Goal: Information Seeking & Learning: Learn about a topic

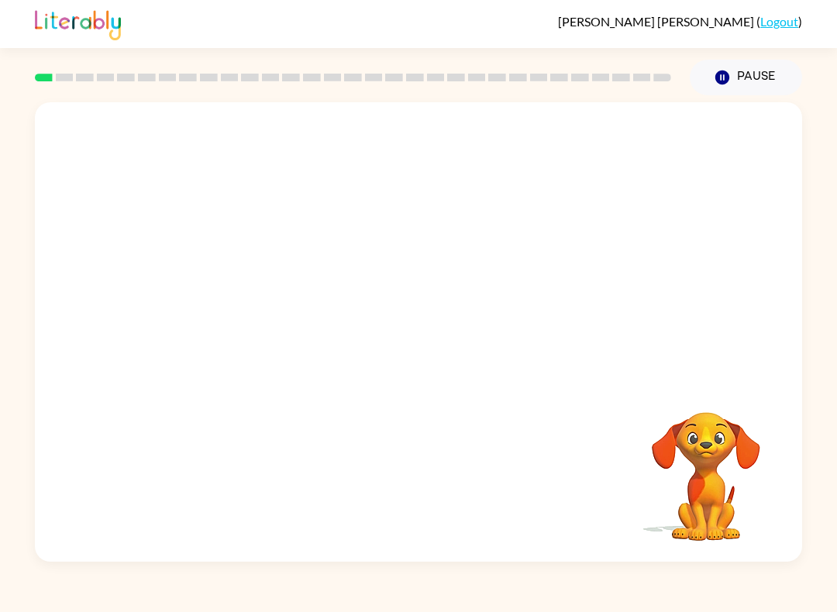
click at [374, 264] on video "Your browser must support playing .mp4 files to use Literably. Please try using…" at bounding box center [418, 240] width 767 height 277
click at [436, 341] on button "button" at bounding box center [418, 340] width 99 height 57
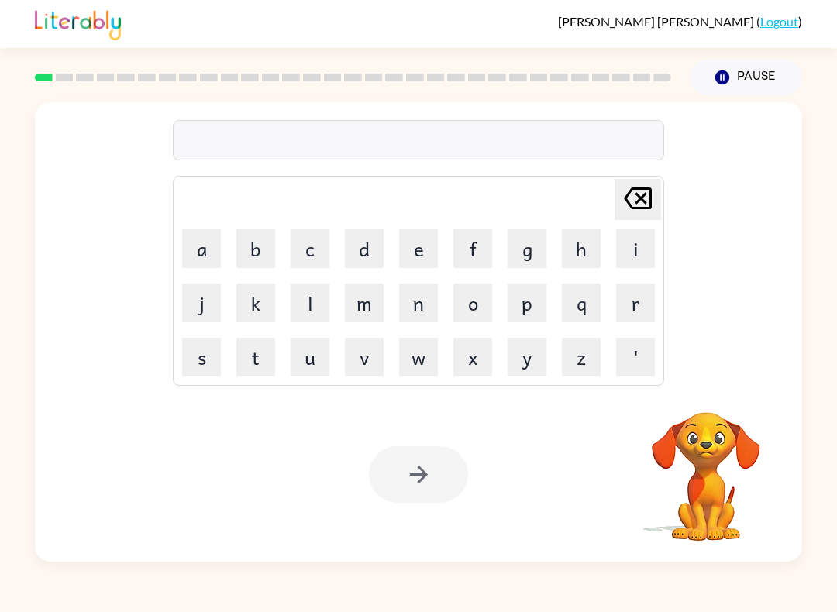
click at [200, 361] on button "s" at bounding box center [201, 357] width 39 height 39
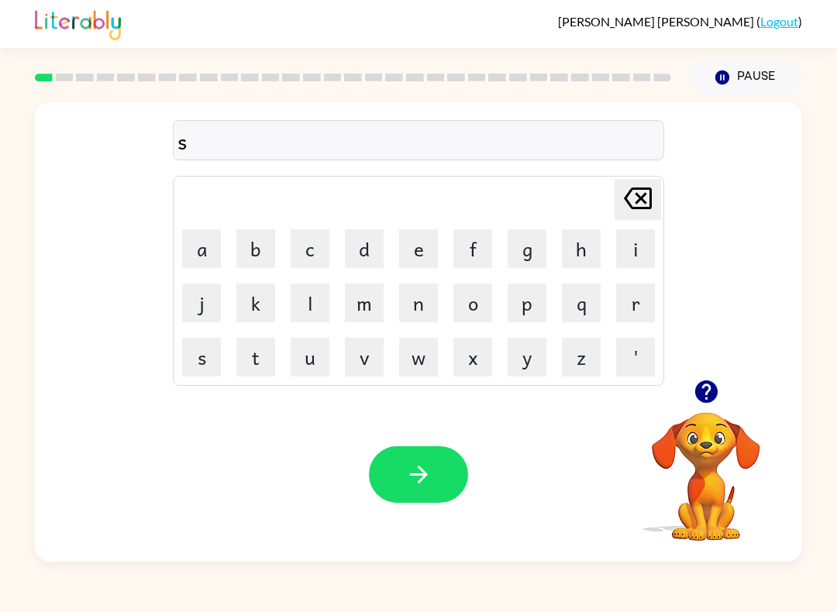
click at [597, 230] on button "h" at bounding box center [581, 248] width 39 height 39
click at [319, 376] on button "u" at bounding box center [310, 357] width 39 height 39
click at [203, 356] on button "s" at bounding box center [201, 357] width 39 height 39
click at [587, 246] on button "h" at bounding box center [581, 248] width 39 height 39
click at [401, 461] on button "button" at bounding box center [418, 474] width 99 height 57
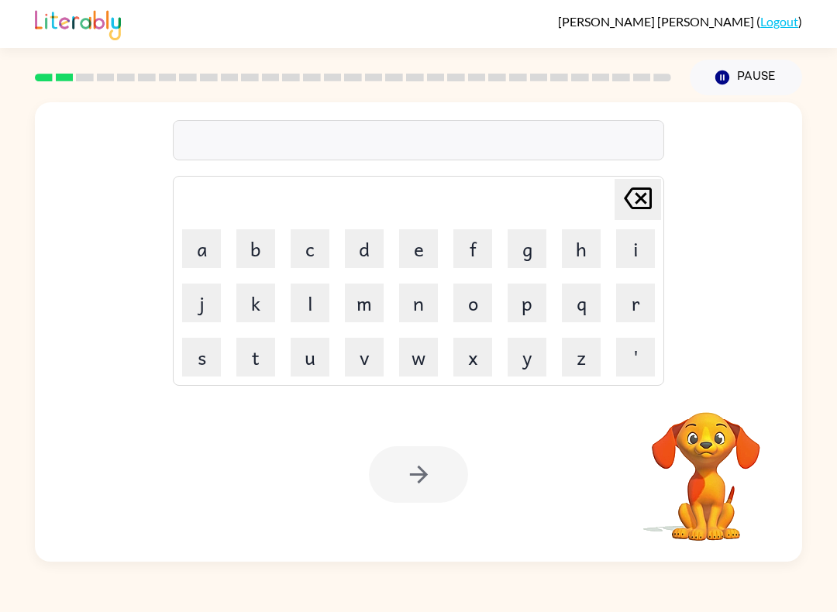
click at [198, 258] on button "a" at bounding box center [201, 248] width 39 height 39
click at [531, 307] on button "p" at bounding box center [527, 303] width 39 height 39
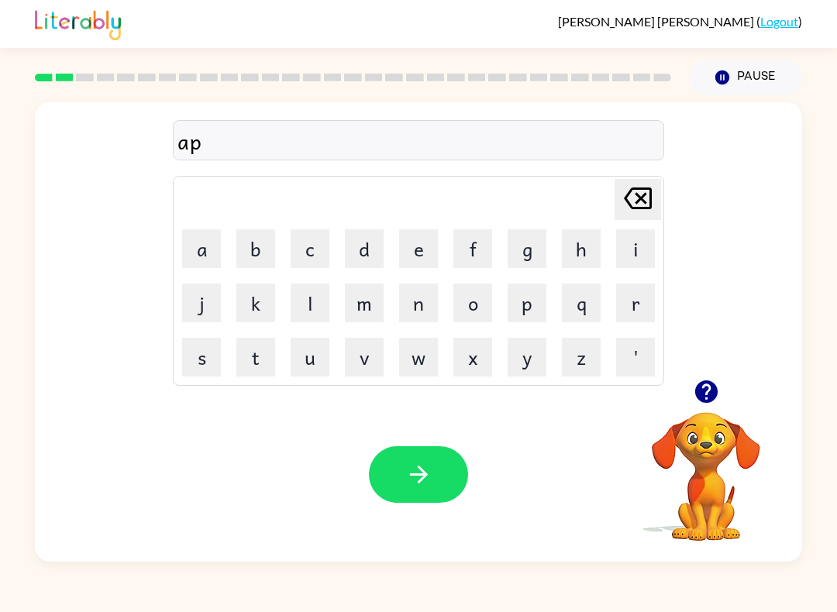
click at [621, 263] on button "i" at bounding box center [635, 248] width 39 height 39
click at [621, 318] on button "r" at bounding box center [635, 303] width 39 height 39
click at [640, 252] on button "i" at bounding box center [635, 248] width 39 height 39
click at [622, 187] on icon "Delete Delete last character input" at bounding box center [637, 198] width 37 height 37
click at [396, 232] on td "e" at bounding box center [418, 248] width 53 height 53
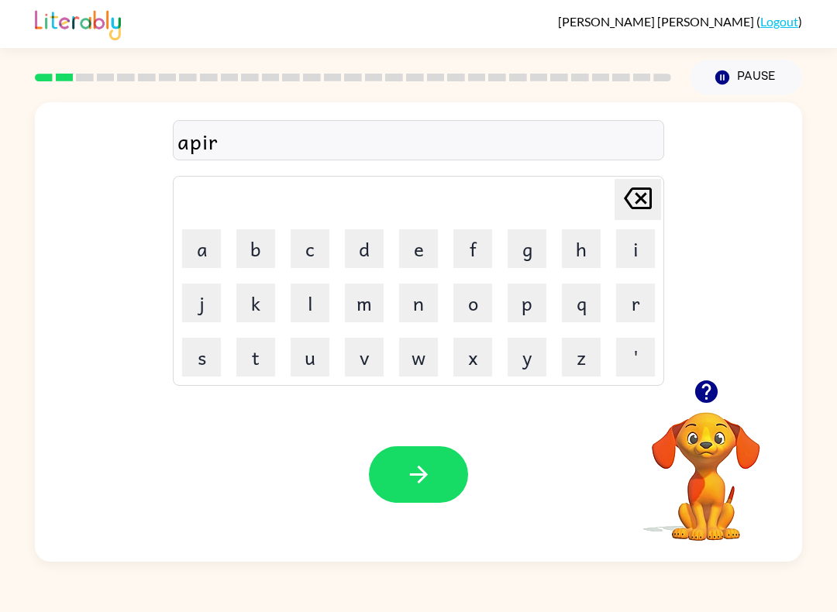
click at [411, 243] on button "e" at bounding box center [418, 248] width 39 height 39
click at [435, 304] on button "n" at bounding box center [418, 303] width 39 height 39
click at [307, 251] on button "c" at bounding box center [310, 248] width 39 height 39
click at [415, 254] on button "e" at bounding box center [418, 248] width 39 height 39
click at [201, 365] on button "s" at bounding box center [201, 357] width 39 height 39
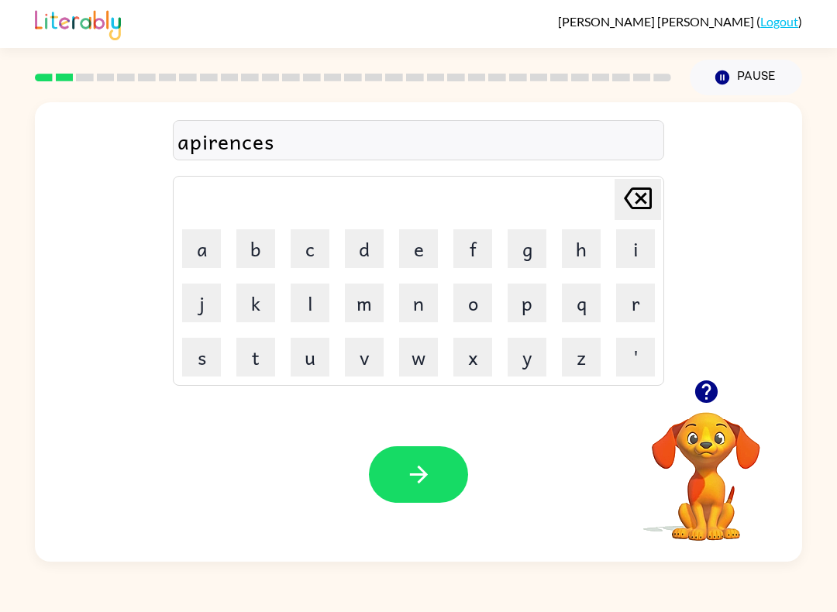
click at [432, 486] on button "button" at bounding box center [418, 474] width 99 height 57
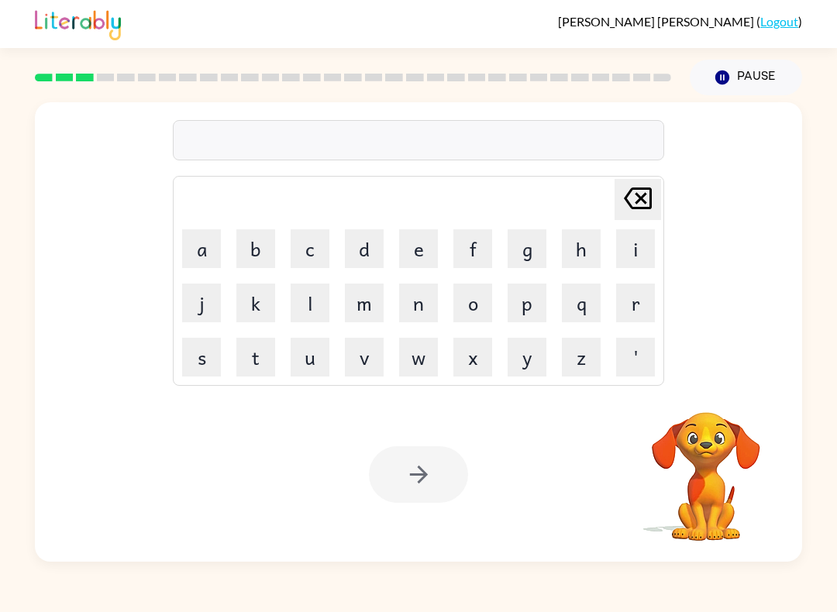
click at [641, 303] on button "r" at bounding box center [635, 303] width 39 height 39
click at [429, 243] on button "e" at bounding box center [418, 248] width 39 height 39
click at [205, 243] on button "a" at bounding box center [201, 248] width 39 height 39
click at [308, 306] on button "l" at bounding box center [310, 303] width 39 height 39
click at [630, 241] on button "i" at bounding box center [635, 248] width 39 height 39
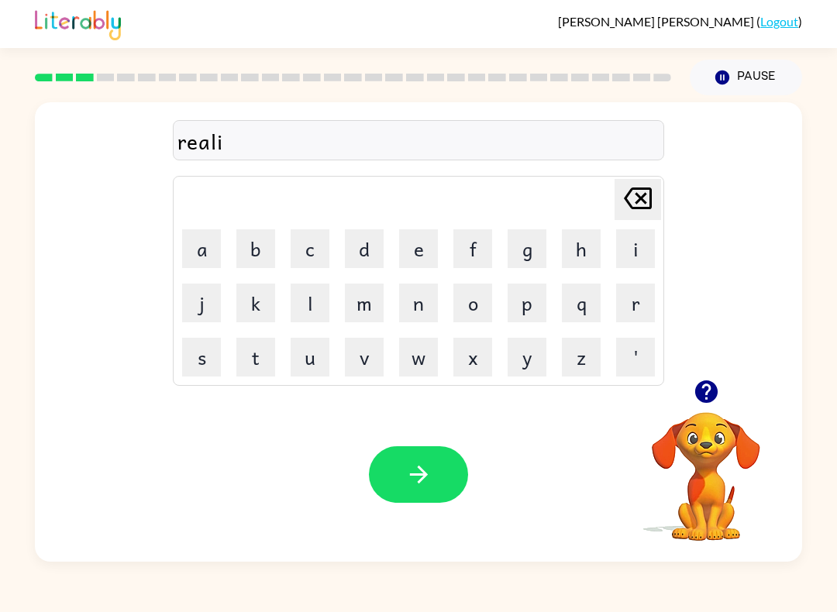
click at [258, 360] on button "t" at bounding box center [255, 357] width 39 height 39
click at [525, 356] on button "y" at bounding box center [527, 357] width 39 height 39
click at [422, 471] on icon "button" at bounding box center [418, 475] width 18 height 18
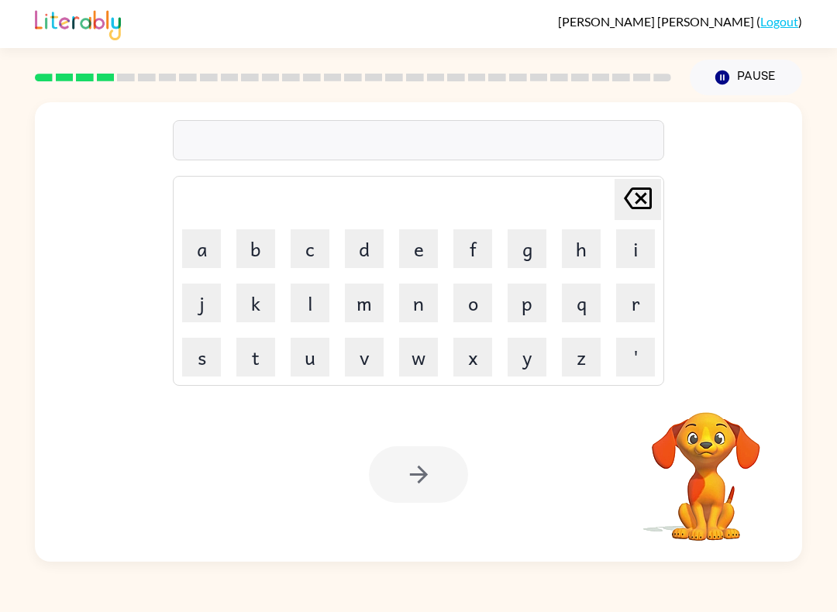
click at [420, 253] on button "e" at bounding box center [418, 248] width 39 height 39
click at [310, 293] on button "l" at bounding box center [310, 303] width 39 height 39
click at [625, 247] on button "i" at bounding box center [635, 248] width 39 height 39
click at [370, 305] on button "m" at bounding box center [364, 303] width 39 height 39
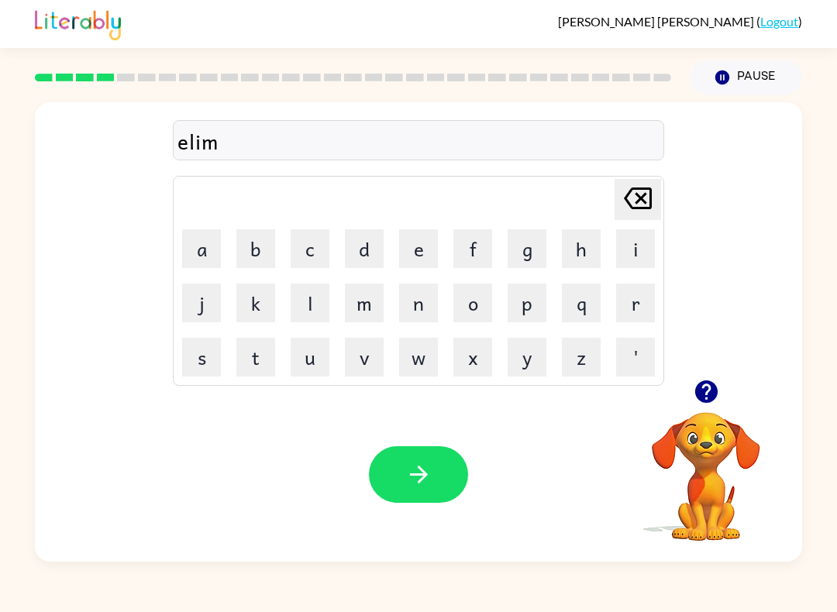
click at [634, 243] on button "i" at bounding box center [635, 248] width 39 height 39
click at [425, 306] on button "n" at bounding box center [418, 303] width 39 height 39
click at [218, 247] on button "a" at bounding box center [201, 248] width 39 height 39
click at [263, 367] on button "t" at bounding box center [255, 357] width 39 height 39
click at [420, 267] on button "e" at bounding box center [418, 248] width 39 height 39
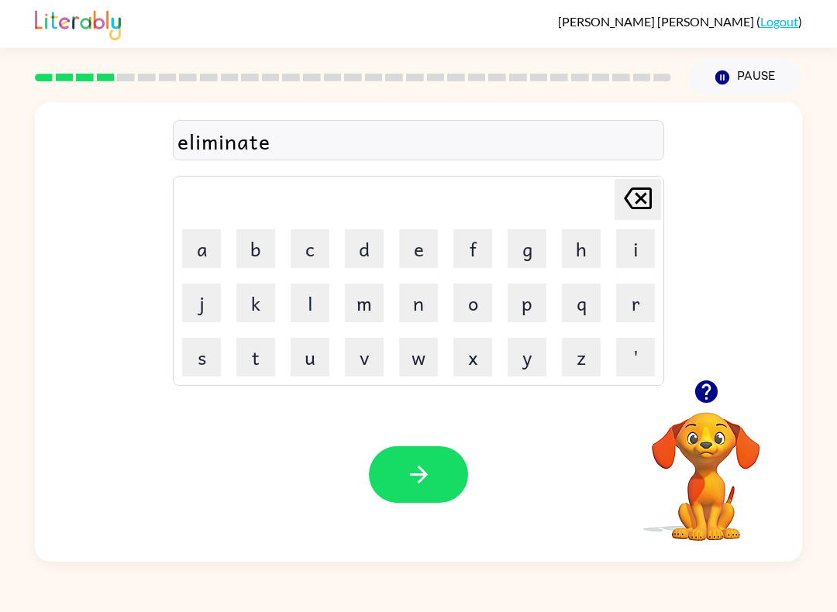
click at [407, 478] on icon "button" at bounding box center [418, 474] width 27 height 27
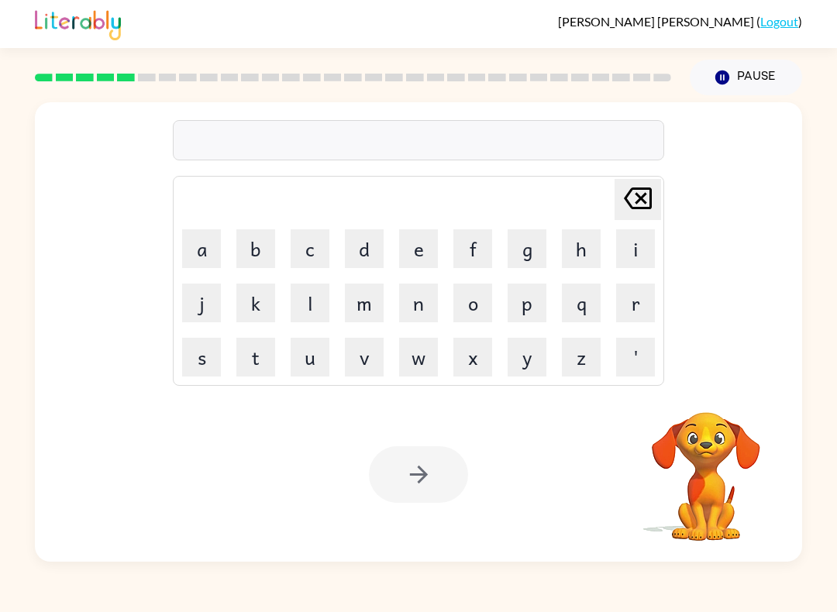
click at [371, 252] on button "d" at bounding box center [364, 248] width 39 height 39
click at [300, 370] on button "u" at bounding box center [310, 357] width 39 height 39
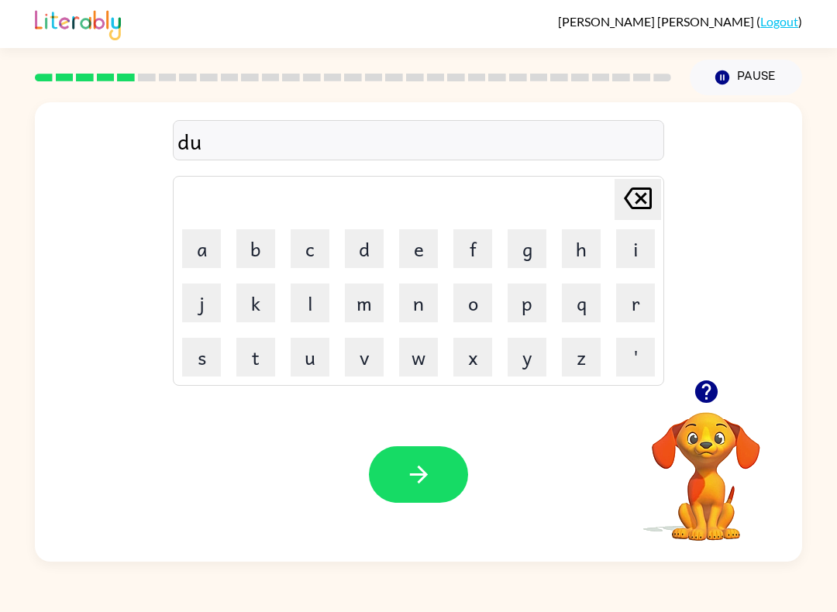
click at [532, 297] on button "p" at bounding box center [527, 303] width 39 height 39
click at [321, 312] on button "l" at bounding box center [310, 303] width 39 height 39
click at [427, 252] on button "e" at bounding box center [418, 248] width 39 height 39
click at [317, 247] on button "c" at bounding box center [310, 248] width 39 height 39
click at [199, 252] on button "a" at bounding box center [201, 248] width 39 height 39
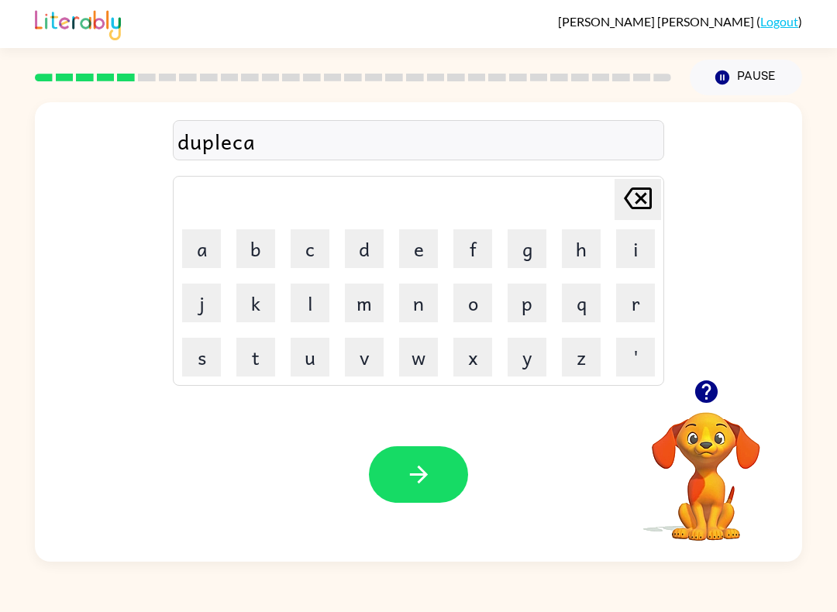
click at [250, 358] on button "t" at bounding box center [255, 357] width 39 height 39
click at [406, 252] on button "e" at bounding box center [418, 248] width 39 height 39
click at [385, 482] on button "button" at bounding box center [418, 474] width 99 height 57
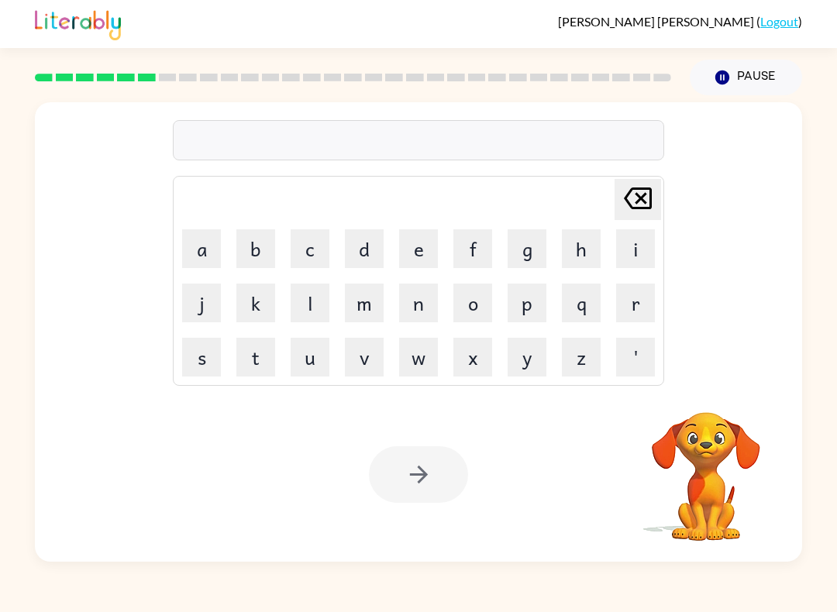
click at [368, 366] on button "v" at bounding box center [364, 357] width 39 height 39
click at [205, 249] on button "a" at bounding box center [201, 248] width 39 height 39
click at [327, 243] on button "c" at bounding box center [310, 248] width 39 height 39
click at [209, 266] on button "a" at bounding box center [201, 248] width 39 height 39
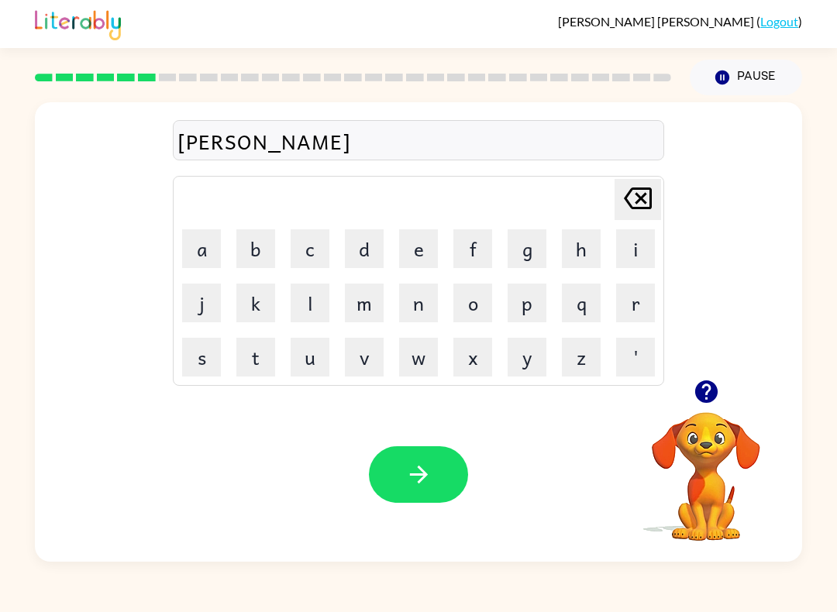
click at [641, 243] on button "i" at bounding box center [635, 248] width 39 height 39
click at [472, 305] on button "o" at bounding box center [472, 303] width 39 height 39
click at [415, 296] on button "n" at bounding box center [418, 303] width 39 height 39
click at [425, 480] on icon "button" at bounding box center [418, 474] width 27 height 27
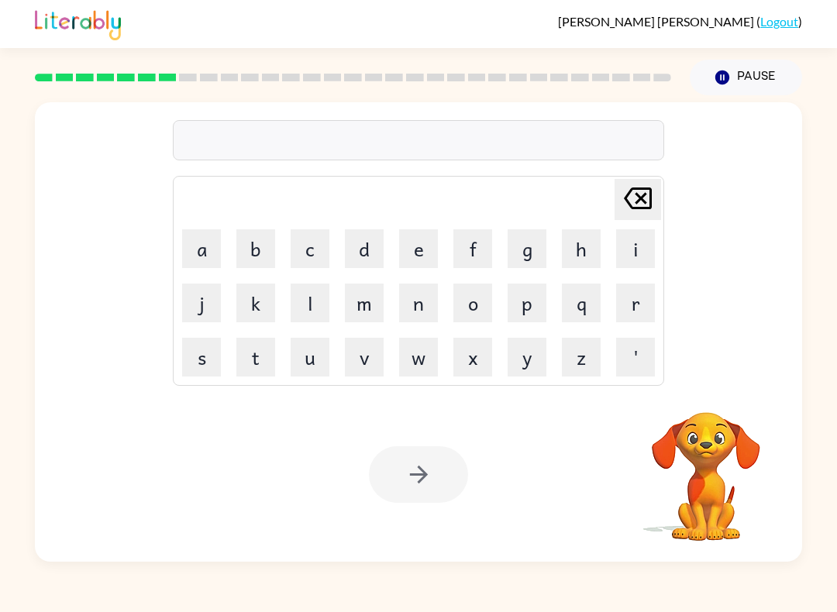
click at [480, 255] on button "f" at bounding box center [472, 248] width 39 height 39
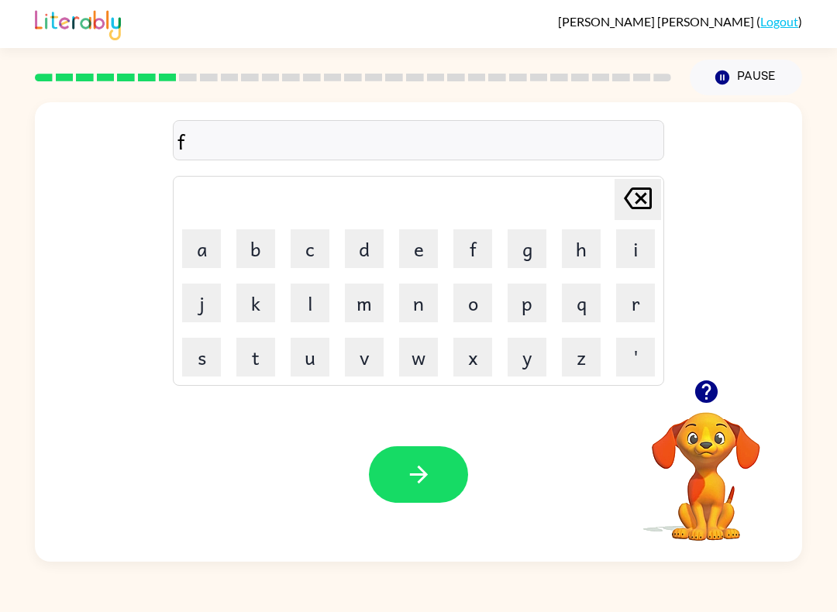
click at [305, 353] on button "u" at bounding box center [310, 357] width 39 height 39
click at [370, 258] on button "d" at bounding box center [364, 248] width 39 height 39
click at [370, 257] on button "d" at bounding box center [364, 248] width 39 height 39
click at [302, 311] on button "l" at bounding box center [310, 303] width 39 height 39
click at [401, 267] on button "e" at bounding box center [418, 248] width 39 height 39
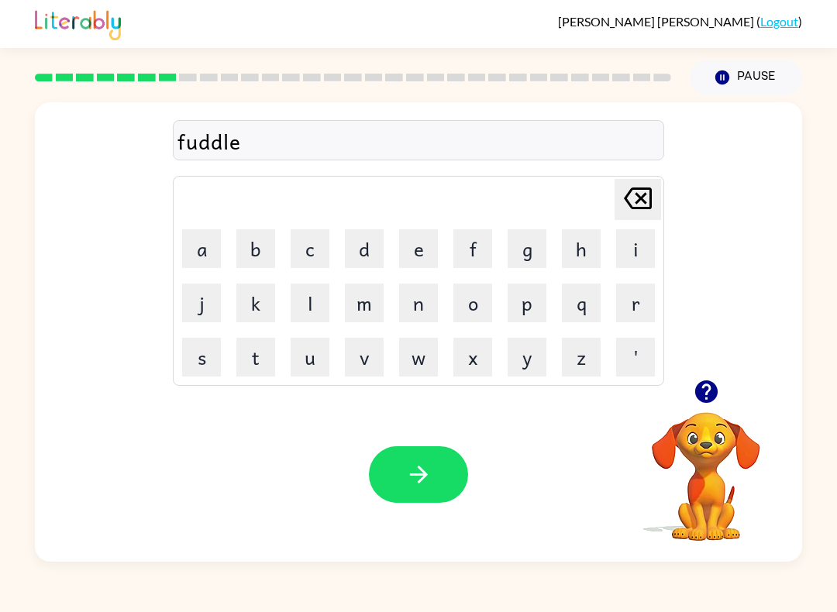
click at [439, 477] on button "button" at bounding box center [418, 474] width 99 height 57
click at [528, 298] on button "p" at bounding box center [527, 303] width 39 height 39
click at [198, 256] on button "a" at bounding box center [201, 248] width 39 height 39
click at [628, 305] on button "r" at bounding box center [635, 303] width 39 height 39
click at [253, 361] on button "t" at bounding box center [255, 357] width 39 height 39
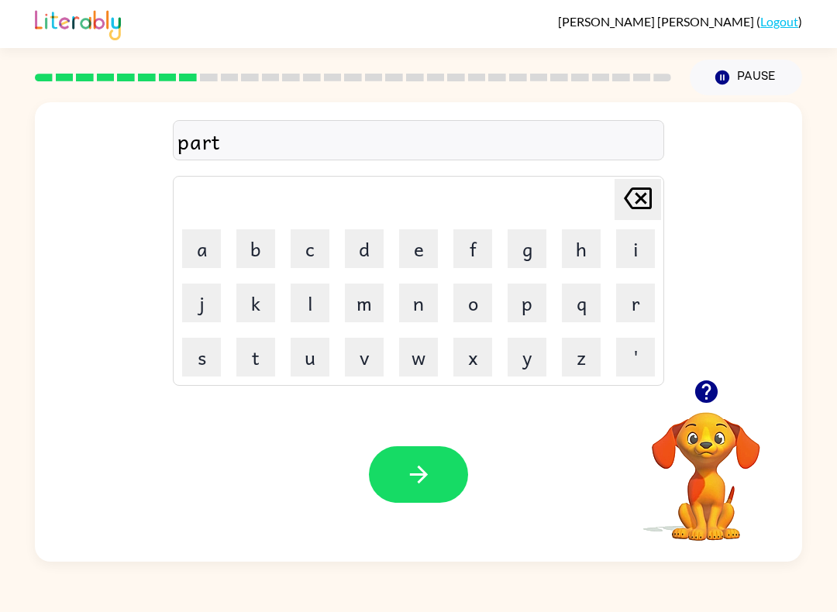
click at [626, 256] on button "i" at bounding box center [635, 248] width 39 height 39
click at [325, 250] on button "c" at bounding box center [310, 248] width 39 height 39
click at [314, 298] on button "l" at bounding box center [310, 303] width 39 height 39
click at [432, 267] on button "e" at bounding box center [418, 248] width 39 height 39
click at [415, 484] on icon "button" at bounding box center [418, 474] width 27 height 27
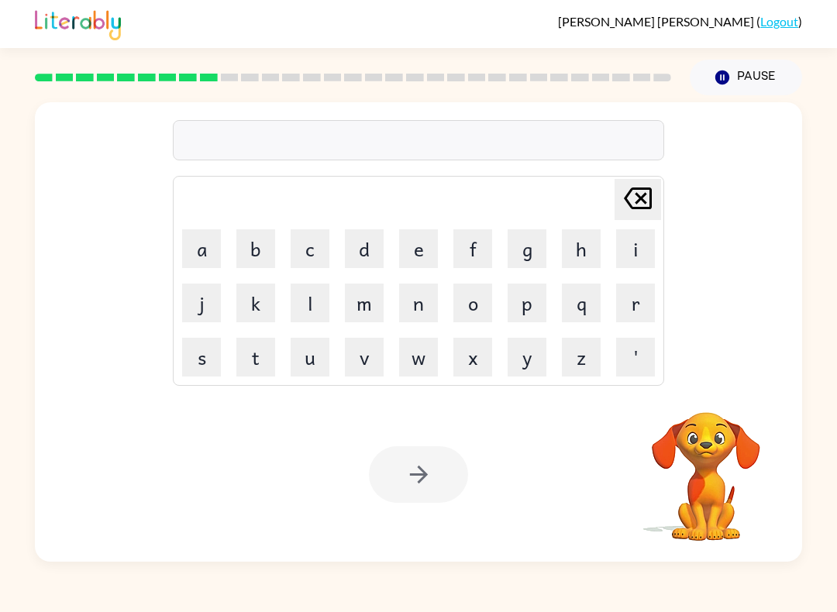
click at [639, 301] on button "r" at bounding box center [635, 303] width 39 height 39
click at [420, 254] on button "e" at bounding box center [418, 248] width 39 height 39
click at [302, 244] on button "c" at bounding box center [310, 248] width 39 height 39
click at [193, 251] on button "a" at bounding box center [201, 248] width 39 height 39
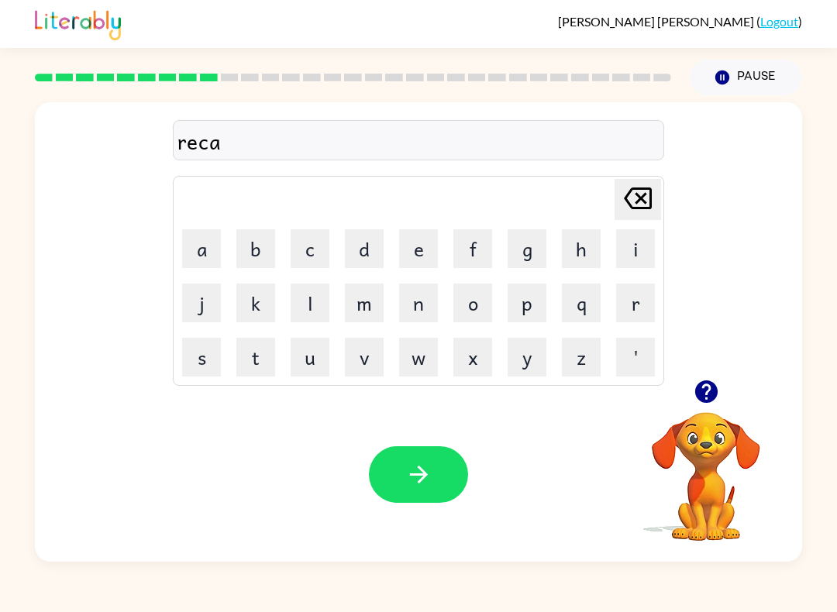
click at [525, 289] on button "p" at bounding box center [527, 303] width 39 height 39
click at [312, 237] on button "c" at bounding box center [310, 248] width 39 height 39
click at [590, 241] on button "h" at bounding box center [581, 248] width 39 height 39
click at [323, 349] on button "u" at bounding box center [310, 357] width 39 height 39
click at [621, 312] on button "r" at bounding box center [635, 303] width 39 height 39
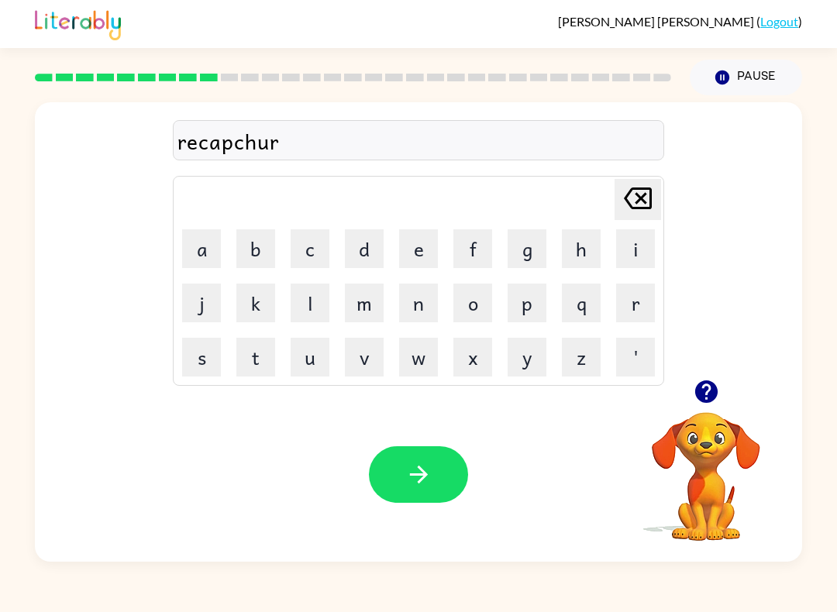
click at [427, 251] on button "e" at bounding box center [418, 248] width 39 height 39
click at [434, 490] on button "button" at bounding box center [418, 474] width 99 height 57
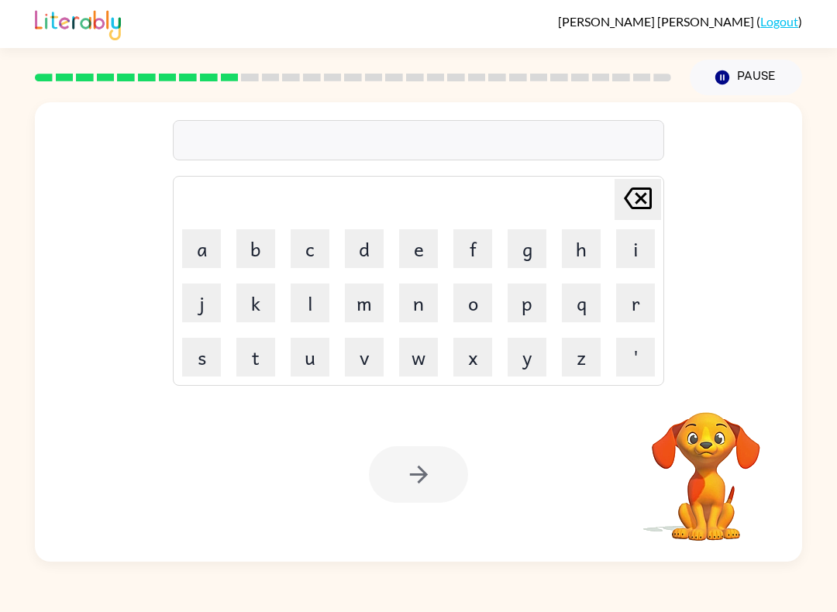
click at [532, 295] on button "p" at bounding box center [527, 303] width 39 height 39
click at [636, 307] on button "r" at bounding box center [635, 303] width 39 height 39
click at [414, 263] on button "e" at bounding box center [418, 248] width 39 height 39
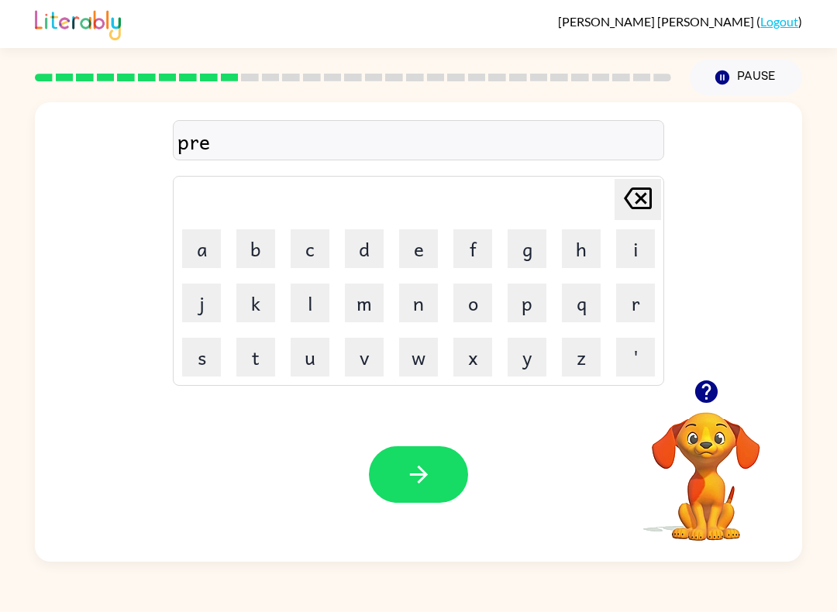
click at [197, 346] on button "s" at bounding box center [201, 357] width 39 height 39
click at [313, 264] on button "c" at bounding box center [310, 248] width 39 height 39
click at [587, 253] on button "h" at bounding box center [581, 248] width 39 height 39
click at [473, 304] on button "o" at bounding box center [472, 303] width 39 height 39
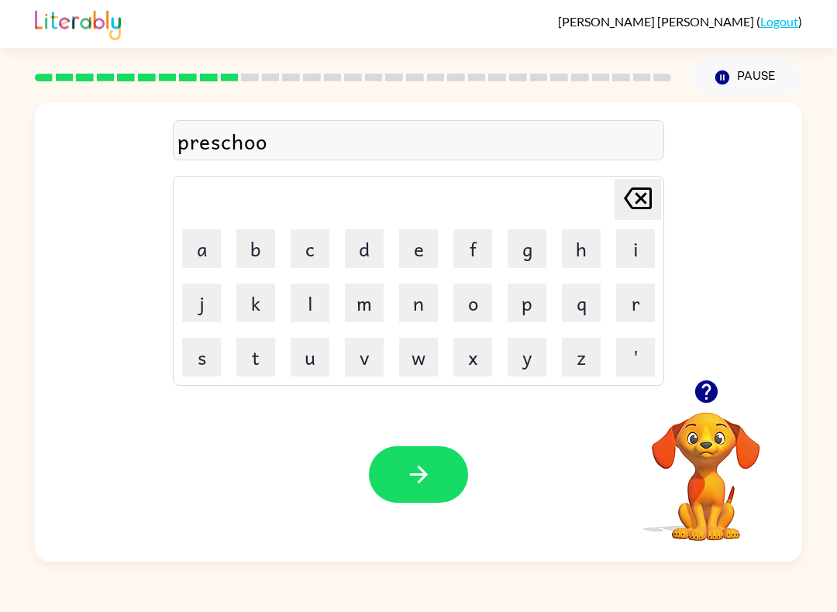
click at [325, 294] on button "l" at bounding box center [310, 303] width 39 height 39
click at [435, 463] on button "button" at bounding box center [418, 474] width 99 height 57
click at [313, 237] on button "c" at bounding box center [310, 248] width 39 height 39
click at [639, 284] on button "r" at bounding box center [635, 303] width 39 height 39
click at [202, 267] on button "a" at bounding box center [201, 248] width 39 height 39
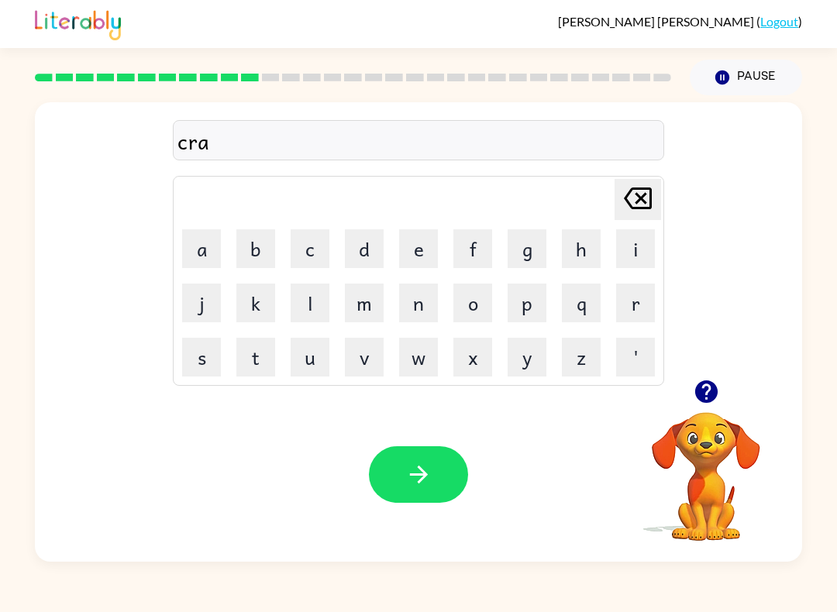
click at [370, 363] on button "v" at bounding box center [364, 357] width 39 height 39
click at [423, 260] on button "e" at bounding box center [418, 248] width 39 height 39
click at [439, 474] on button "button" at bounding box center [418, 474] width 99 height 57
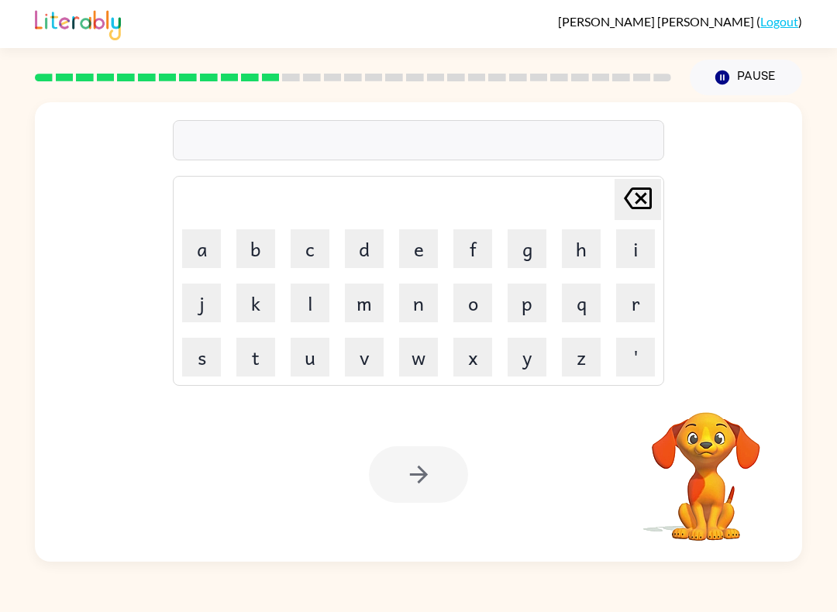
click at [371, 245] on button "d" at bounding box center [364, 248] width 39 height 39
click at [623, 260] on button "i" at bounding box center [635, 248] width 39 height 39
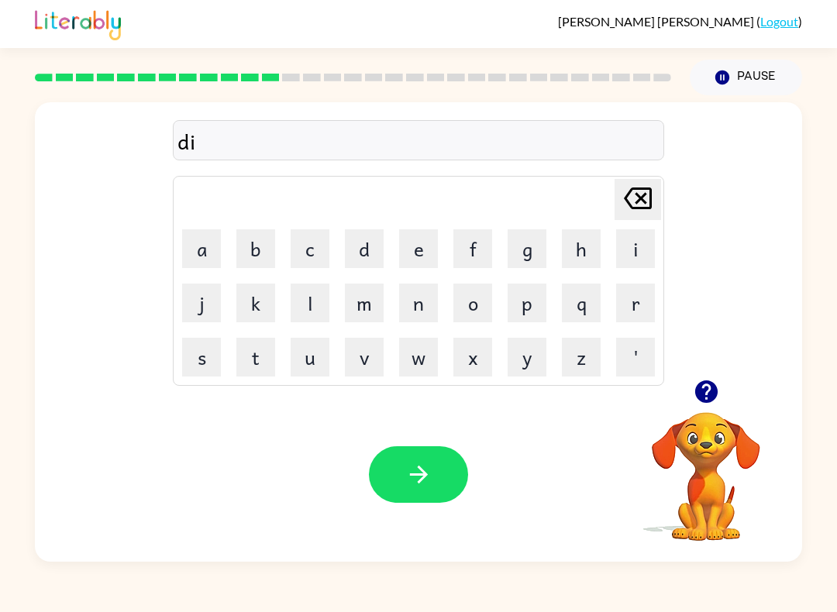
click at [307, 256] on button "c" at bounding box center [310, 248] width 39 height 39
click at [267, 353] on button "t" at bounding box center [255, 357] width 39 height 39
click at [195, 250] on button "a" at bounding box center [201, 248] width 39 height 39
click at [268, 356] on button "t" at bounding box center [255, 357] width 39 height 39
click at [420, 254] on button "e" at bounding box center [418, 248] width 39 height 39
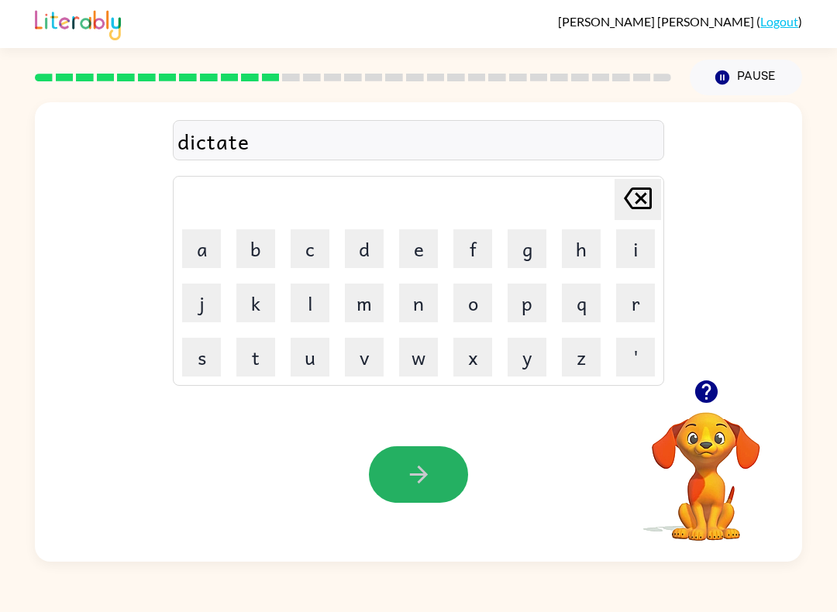
click at [435, 482] on button "button" at bounding box center [418, 474] width 99 height 57
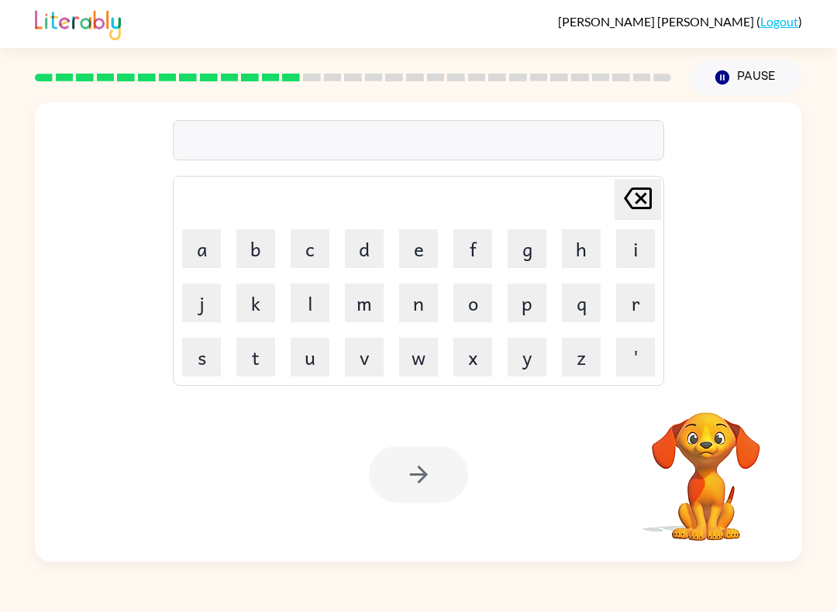
click at [532, 309] on button "p" at bounding box center [527, 303] width 39 height 39
click at [199, 257] on button "a" at bounding box center [201, 248] width 39 height 39
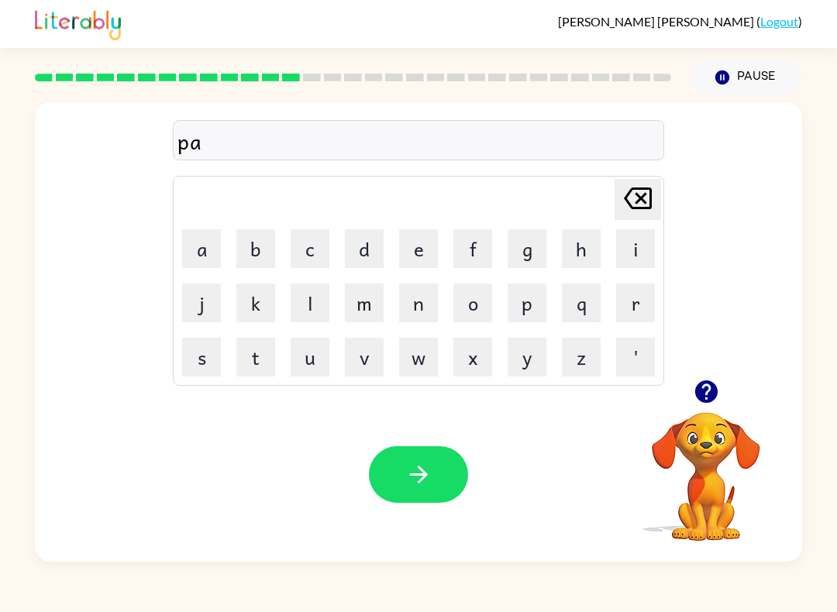
click at [511, 363] on button "y" at bounding box center [527, 357] width 39 height 39
click at [707, 398] on icon "button" at bounding box center [705, 391] width 22 height 22
click at [362, 301] on button "m" at bounding box center [364, 303] width 39 height 39
click at [432, 243] on button "e" at bounding box center [418, 248] width 39 height 39
click at [424, 303] on button "n" at bounding box center [418, 303] width 39 height 39
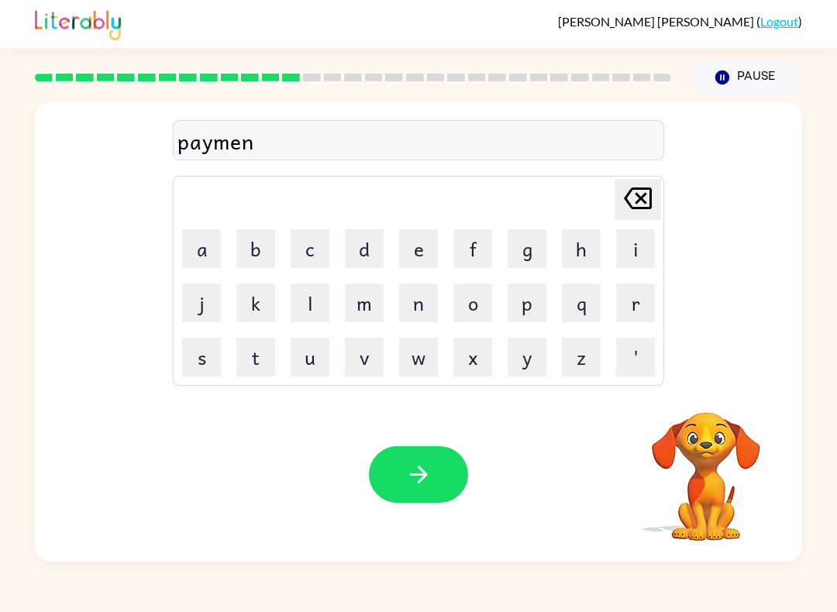
click at [255, 361] on button "t" at bounding box center [255, 357] width 39 height 39
click at [433, 480] on button "button" at bounding box center [418, 474] width 99 height 57
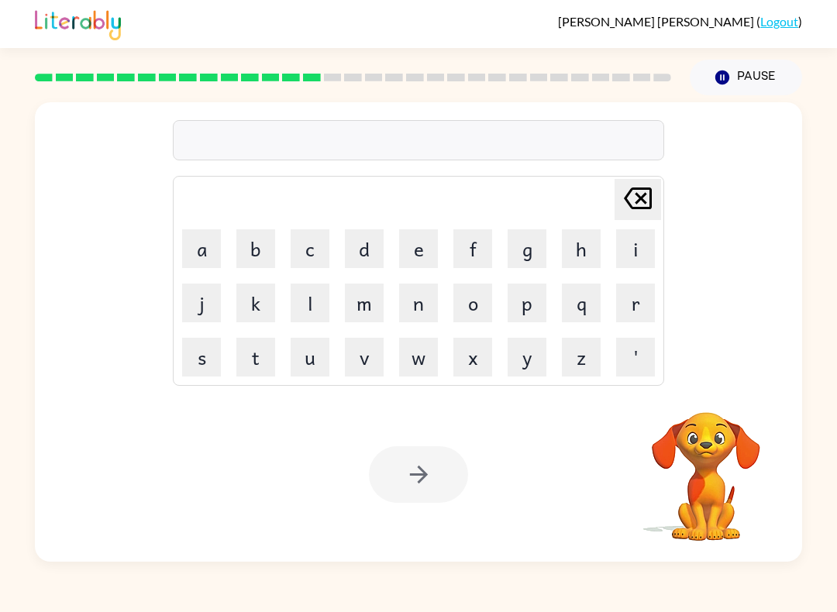
click at [367, 305] on button "m" at bounding box center [364, 303] width 39 height 39
click at [200, 246] on button "a" at bounding box center [201, 248] width 39 height 39
click at [527, 360] on button "y" at bounding box center [527, 357] width 39 height 39
click at [469, 311] on button "o" at bounding box center [472, 303] width 39 height 39
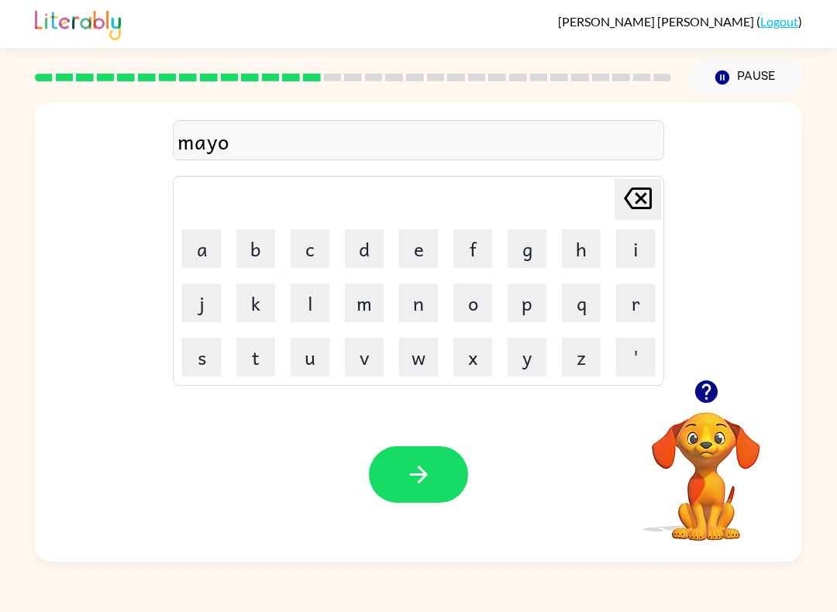
click at [701, 394] on icon "button" at bounding box center [705, 391] width 22 height 22
click at [635, 301] on button "r" at bounding box center [635, 303] width 39 height 39
click at [410, 478] on icon "button" at bounding box center [418, 474] width 27 height 27
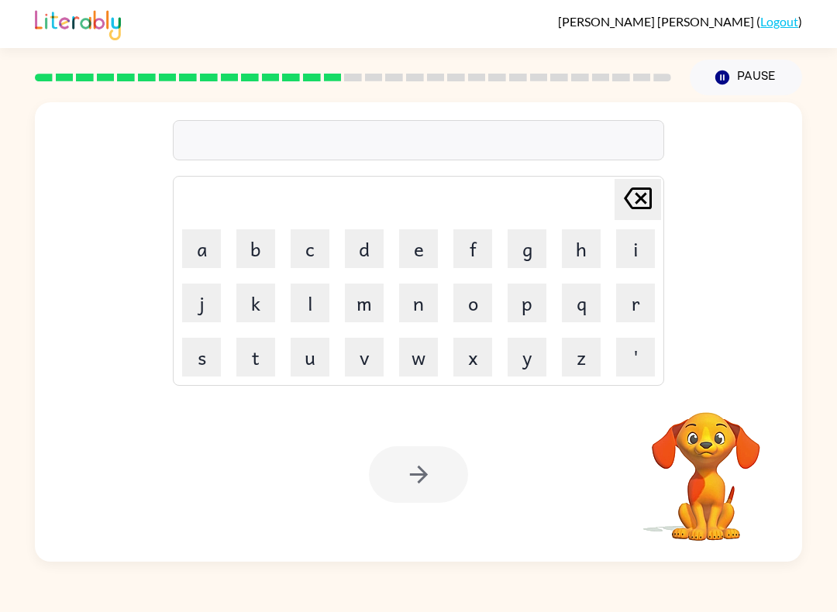
click at [208, 359] on button "s" at bounding box center [201, 357] width 39 height 39
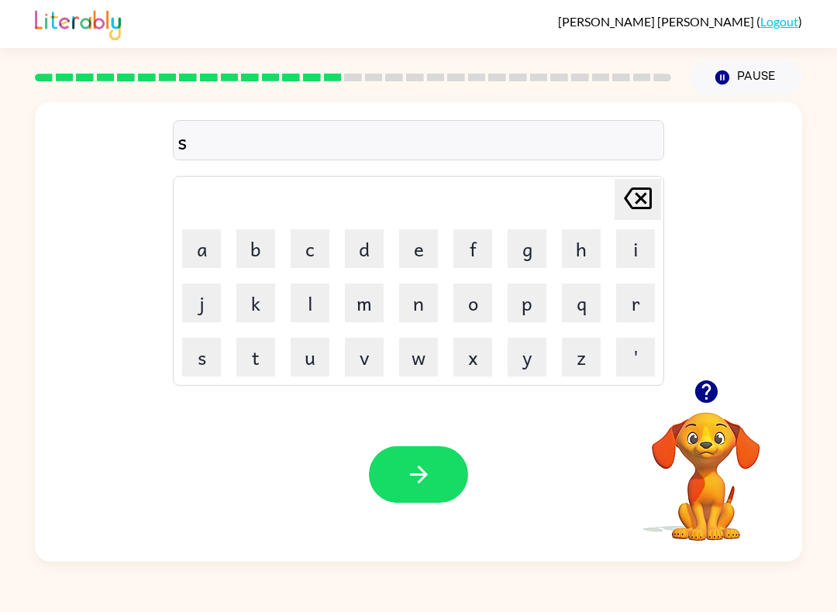
click at [532, 302] on button "p" at bounding box center [527, 303] width 39 height 39
click at [210, 258] on button "a" at bounding box center [201, 248] width 39 height 39
click at [635, 295] on button "r" at bounding box center [635, 303] width 39 height 39
click at [311, 253] on button "c" at bounding box center [310, 248] width 39 height 39
click at [258, 314] on button "k" at bounding box center [255, 303] width 39 height 39
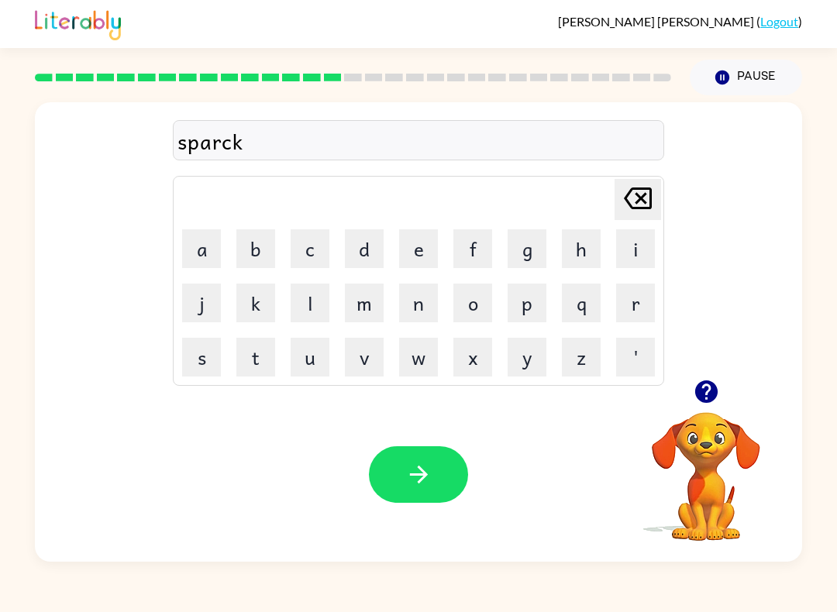
click at [449, 485] on button "button" at bounding box center [418, 474] width 99 height 57
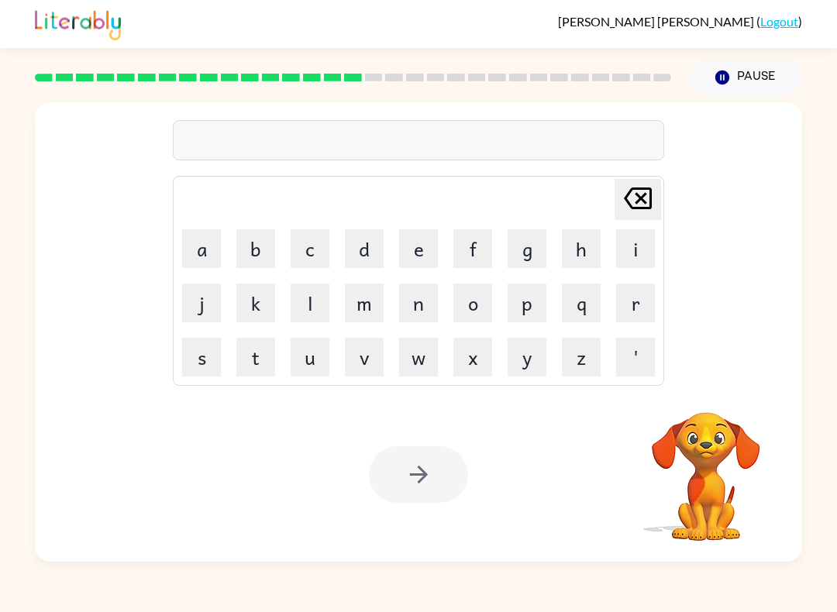
click at [308, 250] on button "c" at bounding box center [310, 248] width 39 height 39
click at [648, 189] on icon at bounding box center [638, 199] width 28 height 22
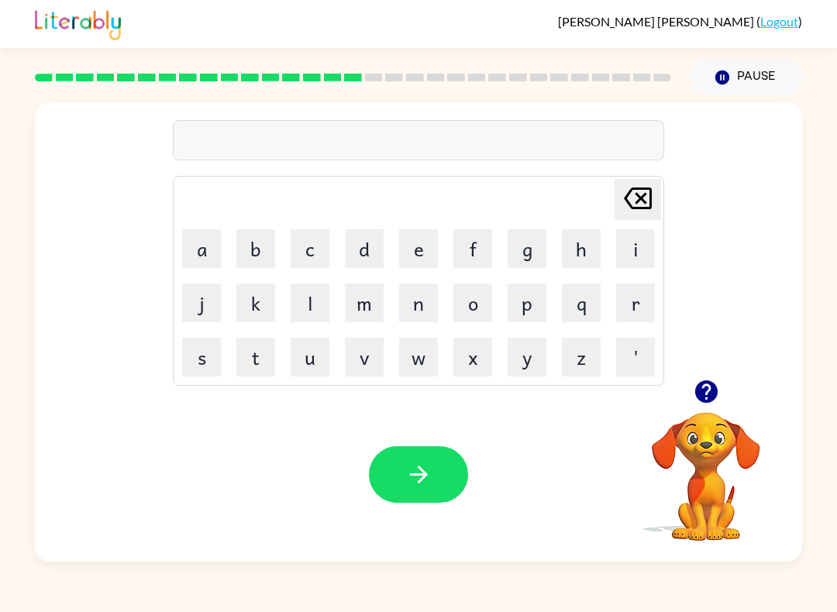
click at [532, 302] on button "p" at bounding box center [527, 303] width 39 height 39
click at [216, 256] on button "a" at bounding box center [201, 248] width 39 height 39
click at [322, 297] on button "l" at bounding box center [310, 303] width 39 height 39
click at [436, 467] on button "button" at bounding box center [418, 474] width 99 height 57
click at [190, 363] on button "s" at bounding box center [201, 357] width 39 height 39
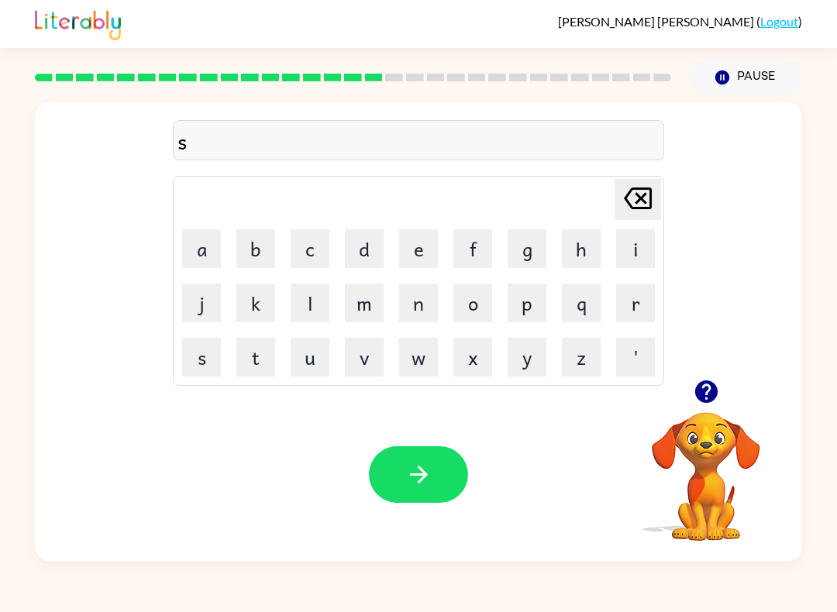
click at [534, 311] on button "p" at bounding box center [527, 303] width 39 height 39
click at [629, 267] on button "i" at bounding box center [635, 248] width 39 height 39
click at [423, 311] on button "n" at bounding box center [418, 303] width 39 height 39
click at [422, 310] on button "n" at bounding box center [418, 303] width 39 height 39
click at [635, 245] on button "i" at bounding box center [635, 248] width 39 height 39
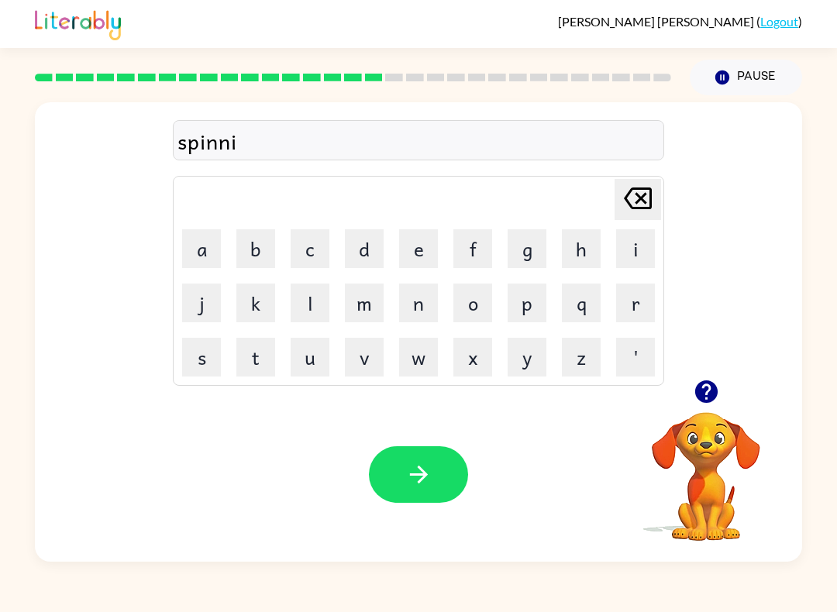
click at [420, 308] on button "n" at bounding box center [418, 303] width 39 height 39
click at [532, 251] on button "g" at bounding box center [527, 248] width 39 height 39
click at [401, 480] on button "button" at bounding box center [418, 474] width 99 height 57
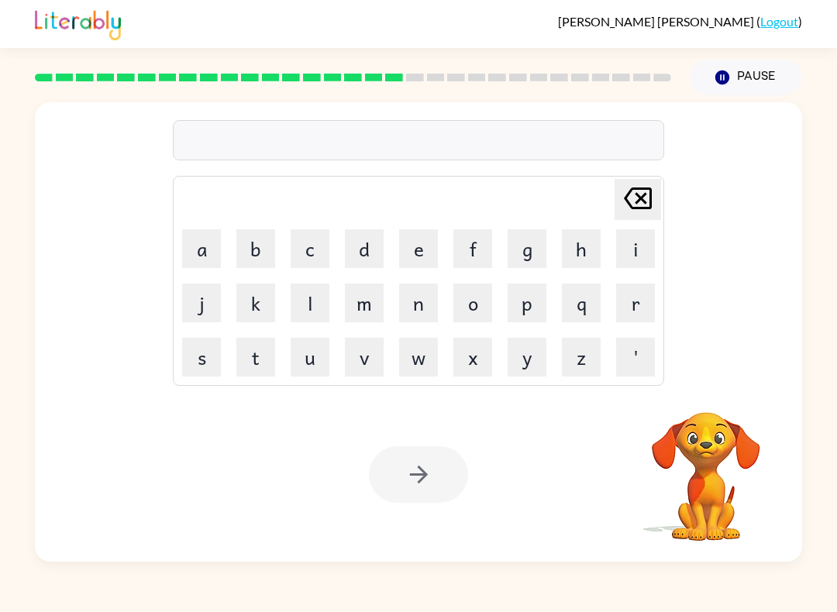
click at [460, 510] on div "Your browser must support playing .mp4 files to use Literably. Please try using…" at bounding box center [418, 474] width 767 height 174
click at [540, 244] on button "g" at bounding box center [527, 248] width 39 height 39
click at [629, 301] on button "r" at bounding box center [635, 303] width 39 height 39
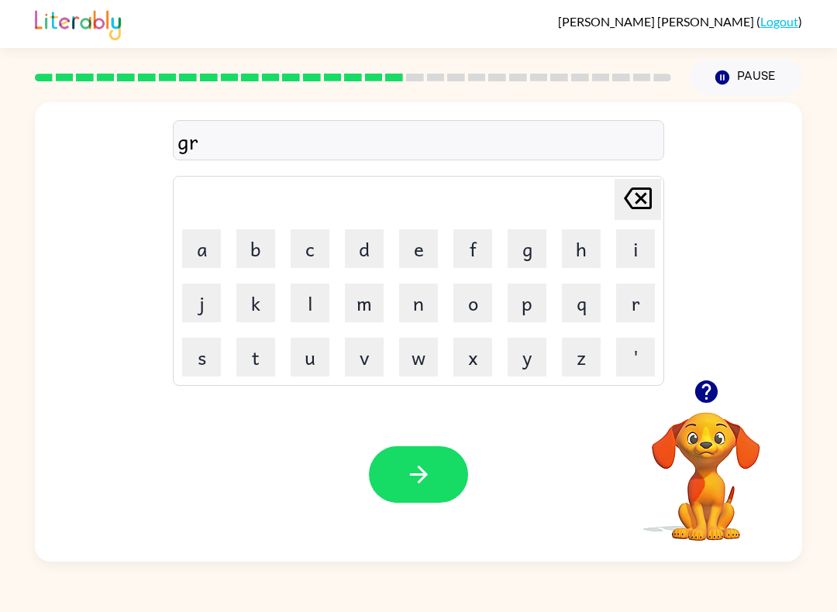
click at [302, 357] on button "u" at bounding box center [310, 357] width 39 height 39
click at [370, 294] on button "m" at bounding box center [364, 303] width 39 height 39
click at [535, 294] on button "p" at bounding box center [527, 303] width 39 height 39
click at [636, 254] on button "i" at bounding box center [635, 248] width 39 height 39
click at [264, 263] on button "b" at bounding box center [255, 248] width 39 height 39
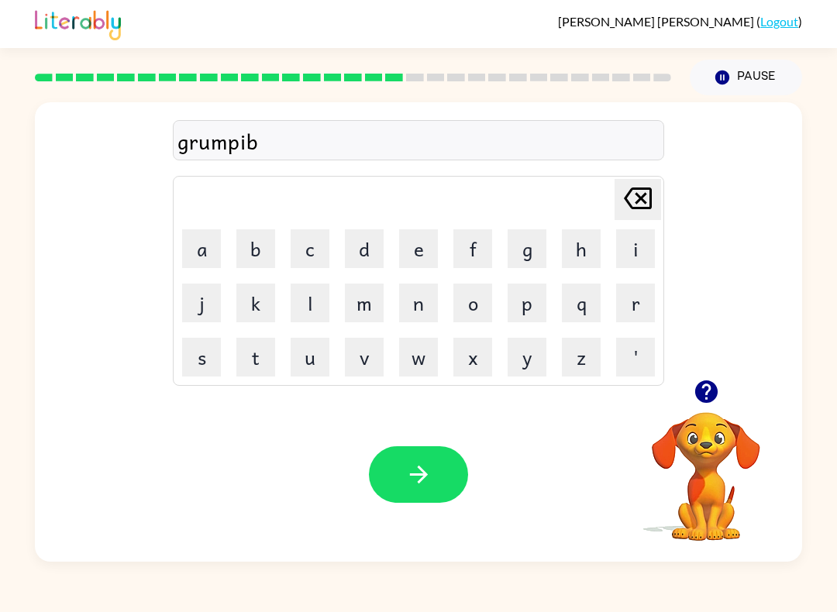
click at [631, 201] on icon "Delete Delete last character input" at bounding box center [637, 198] width 37 height 37
click at [422, 246] on button "e" at bounding box center [418, 248] width 39 height 39
click at [205, 358] on button "s" at bounding box center [201, 357] width 39 height 39
click at [255, 370] on button "t" at bounding box center [255, 357] width 39 height 39
click at [413, 467] on icon "button" at bounding box center [418, 474] width 27 height 27
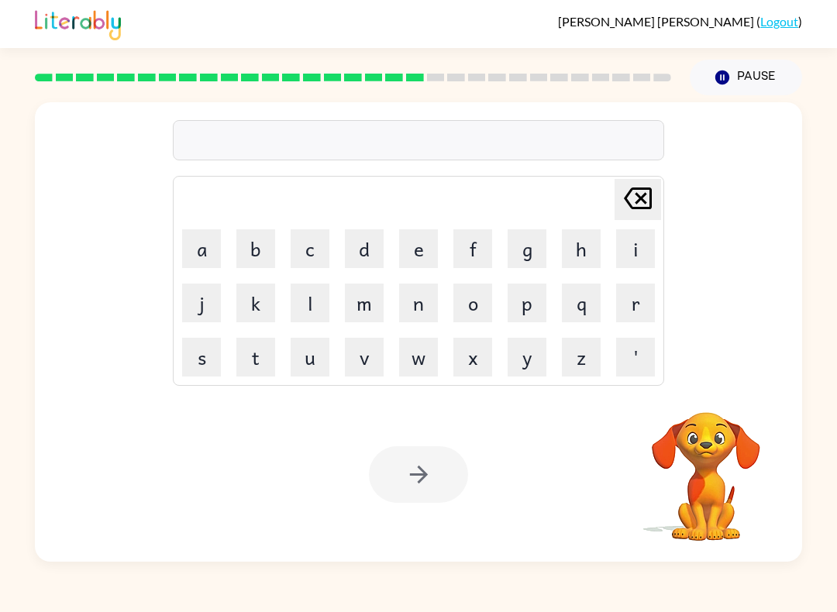
click at [634, 239] on button "i" at bounding box center [635, 248] width 39 height 39
click at [418, 292] on button "n" at bounding box center [418, 303] width 39 height 39
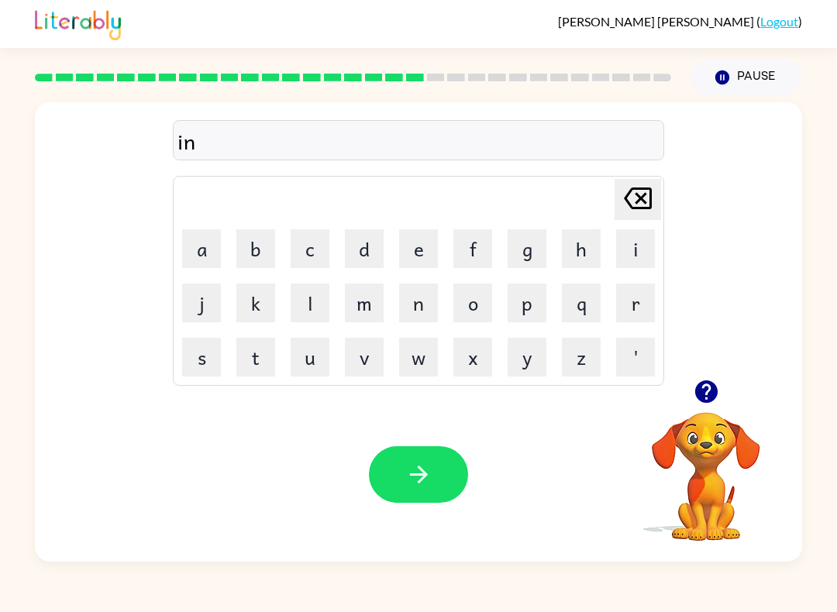
click at [318, 256] on button "c" at bounding box center [310, 248] width 39 height 39
click at [639, 305] on button "r" at bounding box center [635, 303] width 39 height 39
click at [417, 244] on button "e" at bounding box center [418, 248] width 39 height 39
click at [375, 246] on button "d" at bounding box center [364, 248] width 39 height 39
click at [622, 236] on button "i" at bounding box center [635, 248] width 39 height 39
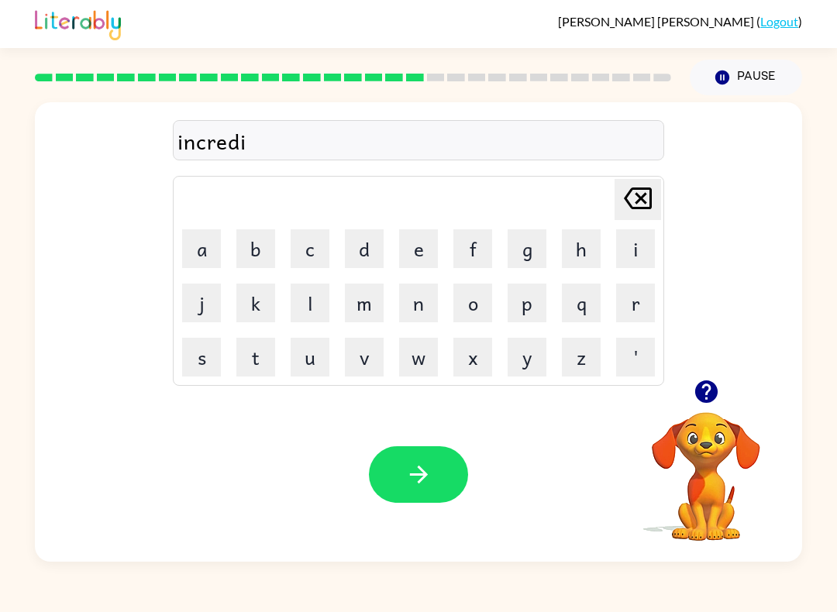
click at [252, 249] on button "b" at bounding box center [255, 248] width 39 height 39
click at [299, 298] on button "l" at bounding box center [310, 303] width 39 height 39
click at [418, 267] on button "e" at bounding box center [418, 248] width 39 height 39
click at [429, 471] on icon "button" at bounding box center [418, 474] width 27 height 27
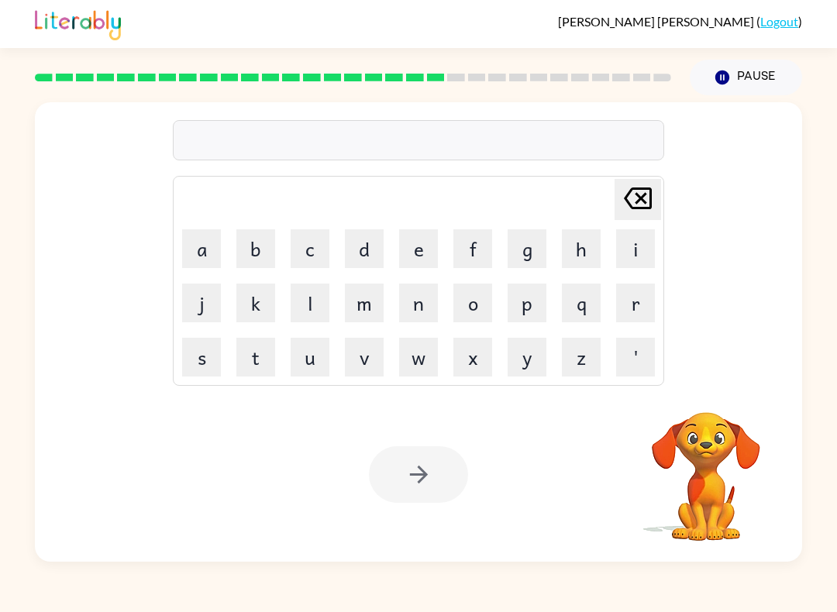
click at [303, 305] on button "l" at bounding box center [310, 303] width 39 height 39
click at [632, 249] on button "i" at bounding box center [635, 248] width 39 height 39
click at [198, 354] on button "s" at bounding box center [201, 357] width 39 height 39
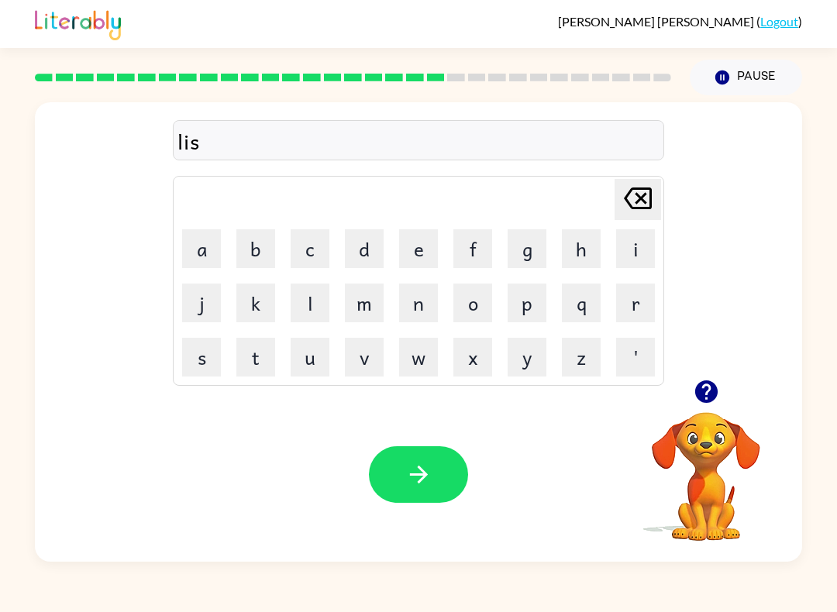
click at [253, 376] on button "t" at bounding box center [255, 357] width 39 height 39
click at [425, 241] on button "e" at bounding box center [418, 248] width 39 height 39
click at [421, 318] on button "n" at bounding box center [418, 303] width 39 height 39
click at [418, 246] on button "e" at bounding box center [418, 248] width 39 height 39
click at [367, 239] on button "d" at bounding box center [364, 248] width 39 height 39
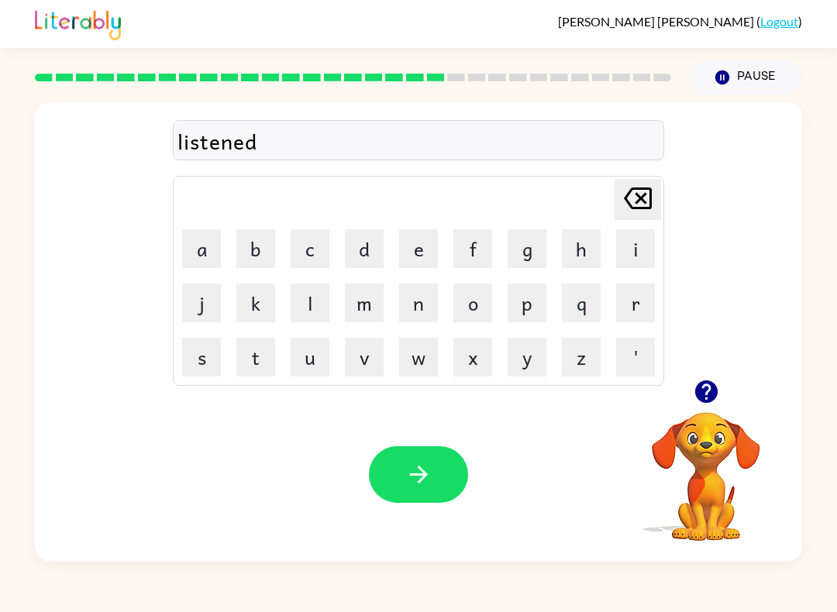
click at [431, 458] on button "button" at bounding box center [418, 474] width 99 height 57
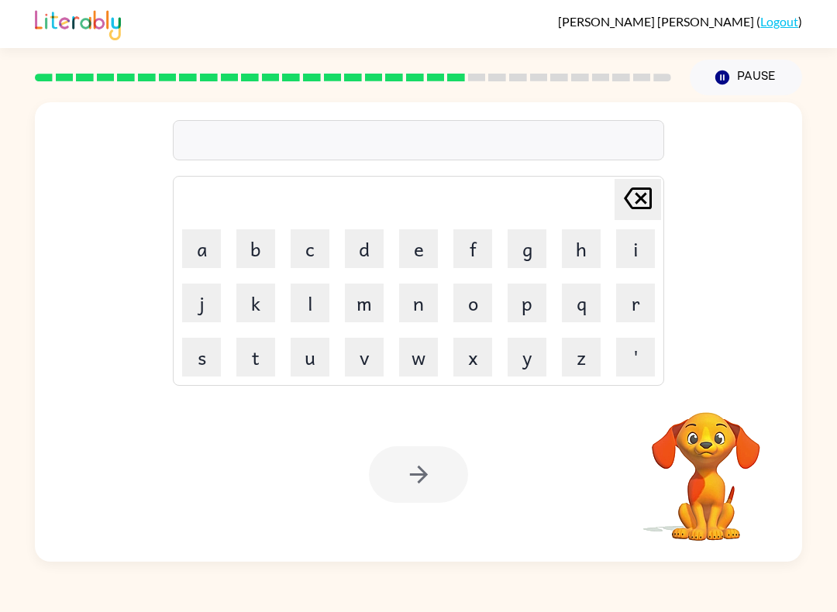
click at [423, 303] on button "n" at bounding box center [418, 303] width 39 height 39
click at [473, 298] on button "o" at bounding box center [472, 303] width 39 height 39
click at [371, 295] on button "m" at bounding box center [364, 303] width 39 height 39
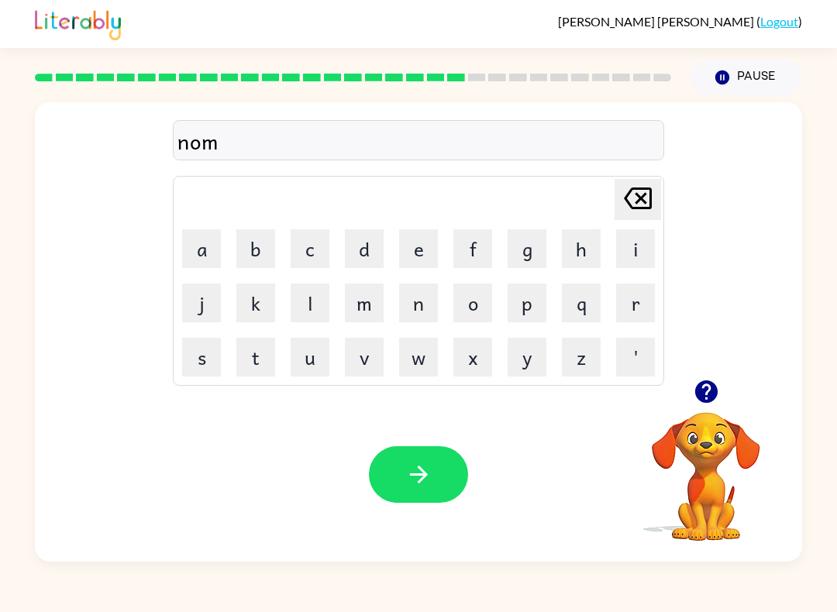
click at [712, 391] on icon "button" at bounding box center [705, 391] width 22 height 22
click at [425, 248] on button "e" at bounding box center [418, 248] width 39 height 39
click at [429, 316] on button "n" at bounding box center [418, 303] width 39 height 39
click at [195, 376] on button "s" at bounding box center [201, 357] width 39 height 39
click at [625, 209] on icon "Delete Delete last character input" at bounding box center [637, 198] width 37 height 37
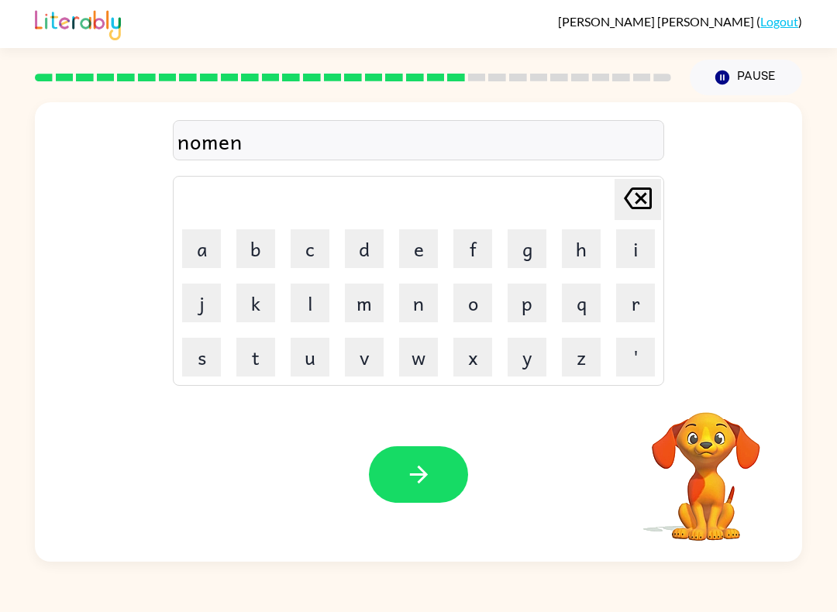
click at [198, 278] on td "j" at bounding box center [201, 303] width 53 height 53
click at [204, 241] on button "a" at bounding box center [201, 248] width 39 height 39
click at [694, 394] on icon "button" at bounding box center [706, 391] width 27 height 27
click at [257, 340] on button "t" at bounding box center [255, 357] width 39 height 39
click at [420, 242] on button "e" at bounding box center [418, 248] width 39 height 39
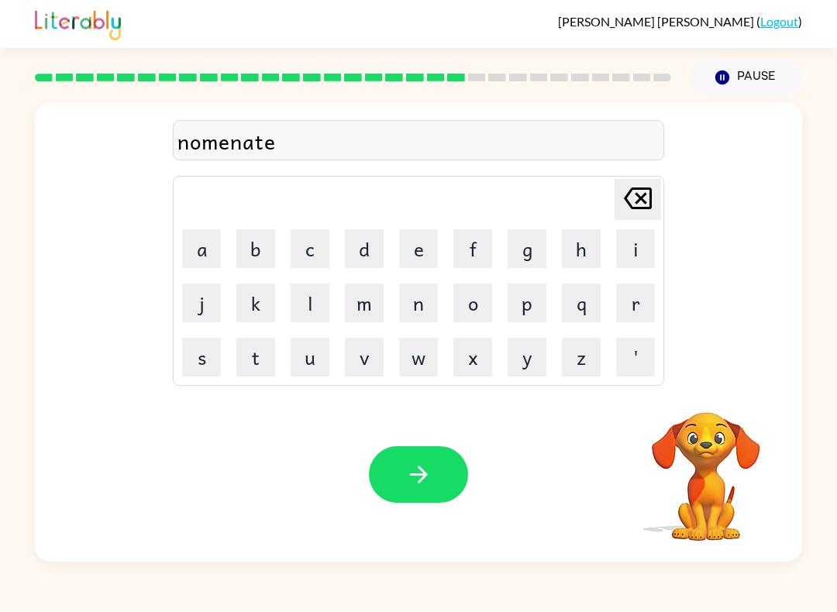
click at [407, 474] on icon "button" at bounding box center [418, 474] width 27 height 27
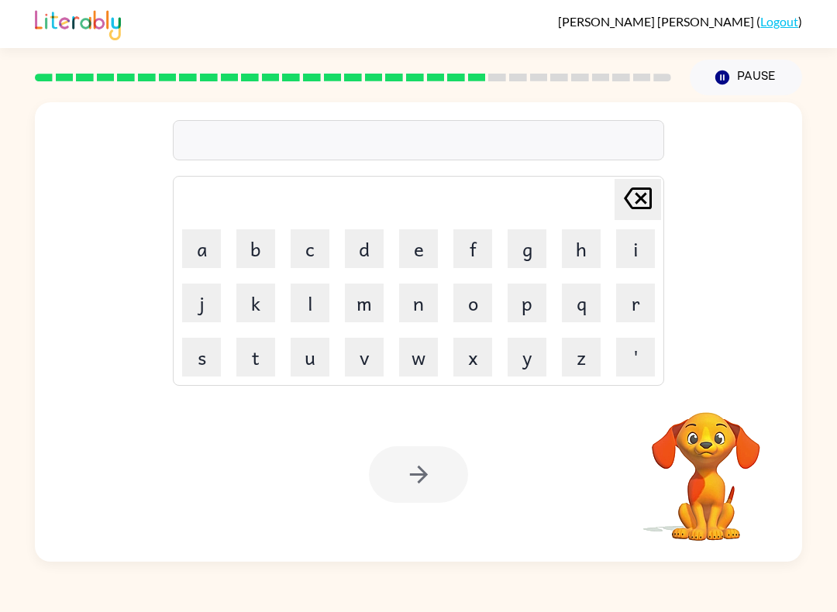
click at [191, 363] on button "s" at bounding box center [201, 357] width 39 height 39
click at [463, 303] on button "o" at bounding box center [472, 303] width 39 height 39
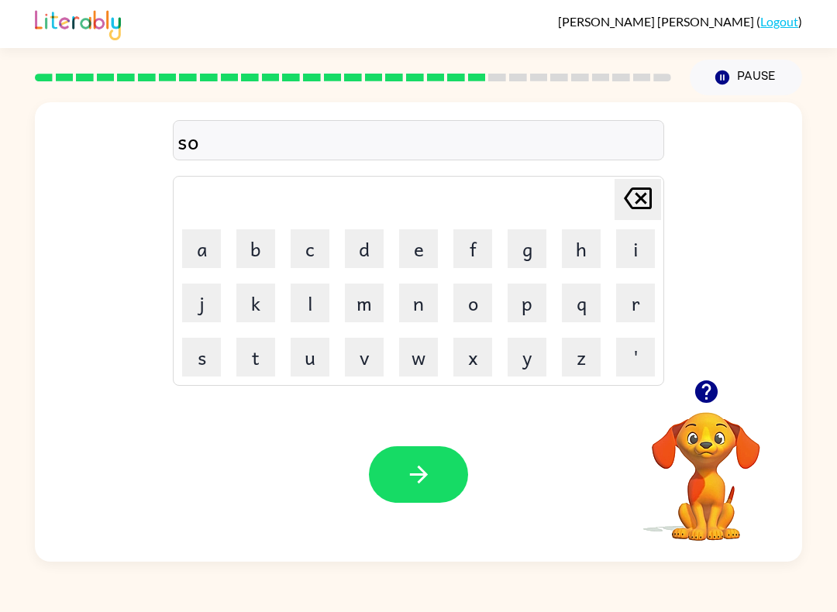
click at [202, 346] on button "s" at bounding box center [201, 357] width 39 height 39
click at [254, 351] on button "t" at bounding box center [255, 357] width 39 height 39
click at [203, 238] on button "a" at bounding box center [201, 248] width 39 height 39
click at [622, 244] on button "i" at bounding box center [635, 248] width 39 height 39
click at [429, 298] on button "n" at bounding box center [418, 303] width 39 height 39
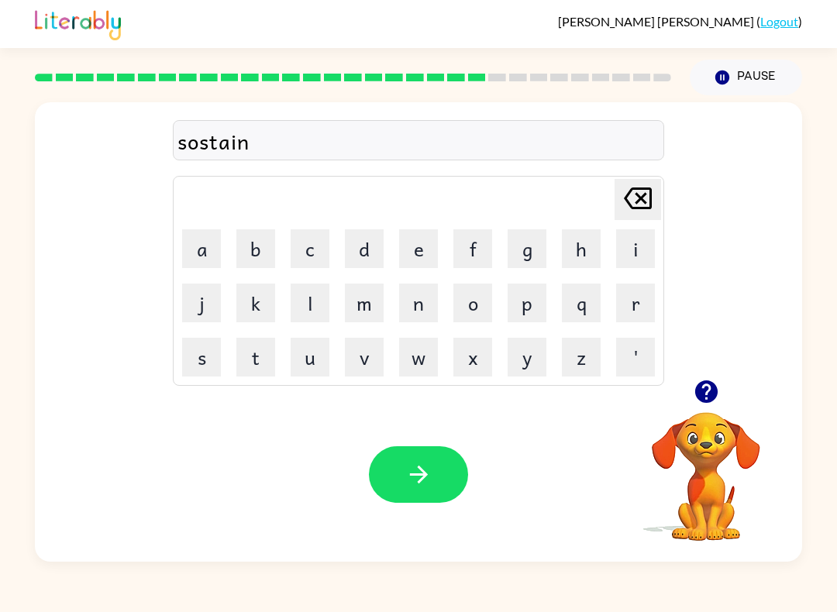
click at [431, 482] on icon "button" at bounding box center [418, 474] width 27 height 27
click at [405, 346] on button "w" at bounding box center [418, 357] width 39 height 39
click at [472, 305] on button "o" at bounding box center [472, 303] width 39 height 39
click at [621, 297] on button "r" at bounding box center [635, 303] width 39 height 39
click at [272, 354] on button "t" at bounding box center [255, 357] width 39 height 39
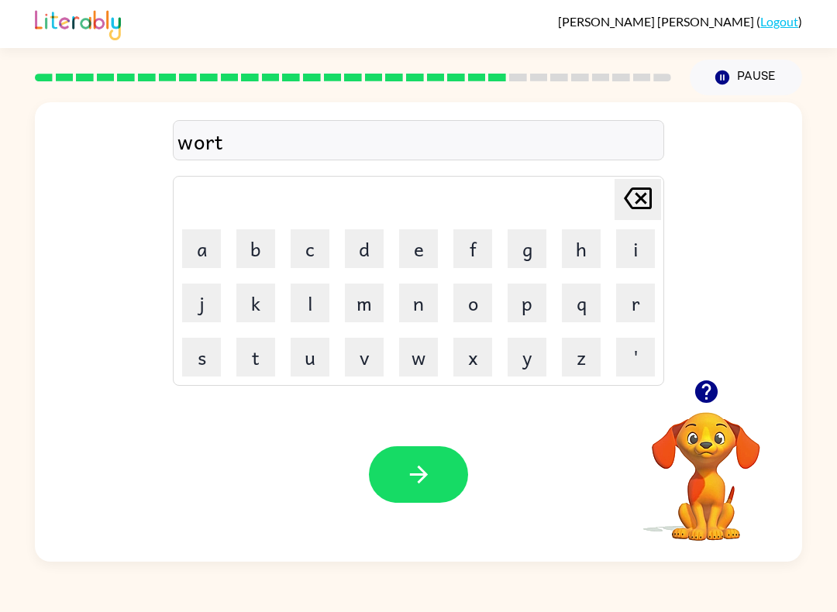
click at [523, 354] on button "y" at bounding box center [527, 357] width 39 height 39
click at [435, 465] on button "button" at bounding box center [418, 474] width 99 height 57
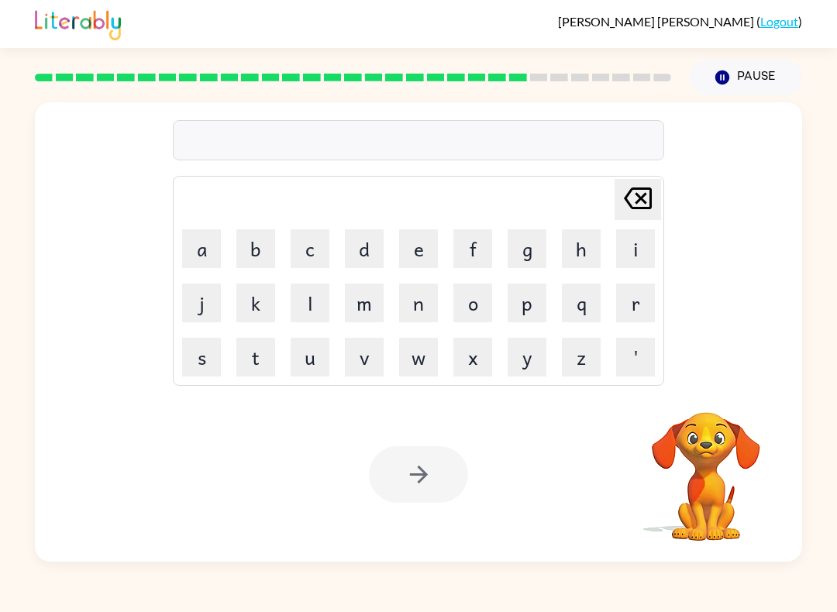
click at [631, 286] on button "r" at bounding box center [635, 303] width 39 height 39
click at [420, 244] on button "e" at bounding box center [418, 248] width 39 height 39
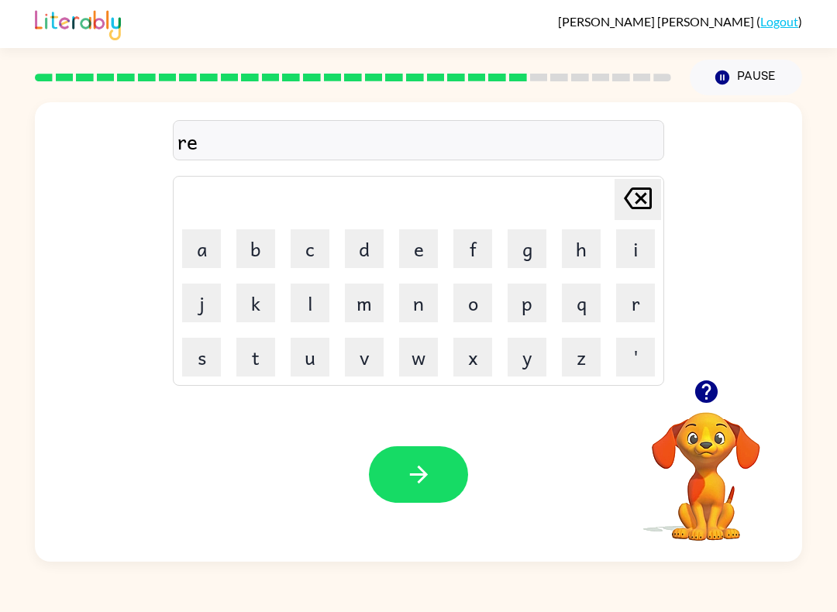
click at [195, 246] on button "a" at bounding box center [201, 248] width 39 height 39
click at [620, 187] on icon "Delete Delete last character input" at bounding box center [637, 198] width 37 height 37
click at [619, 186] on icon "Delete Delete last character input" at bounding box center [637, 198] width 37 height 37
click at [418, 250] on button "e" at bounding box center [418, 248] width 39 height 39
click at [315, 292] on button "l" at bounding box center [310, 303] width 39 height 39
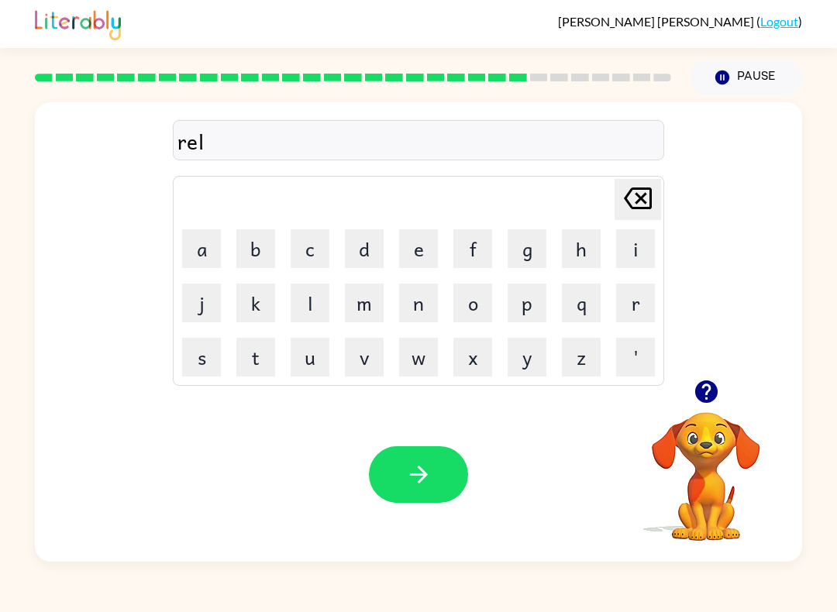
click at [198, 236] on button "a" at bounding box center [201, 248] width 39 height 39
click at [253, 358] on button "t" at bounding box center [255, 357] width 39 height 39
click at [422, 239] on button "e" at bounding box center [418, 248] width 39 height 39
click at [369, 245] on button "d" at bounding box center [364, 248] width 39 height 39
click at [431, 466] on icon "button" at bounding box center [418, 474] width 27 height 27
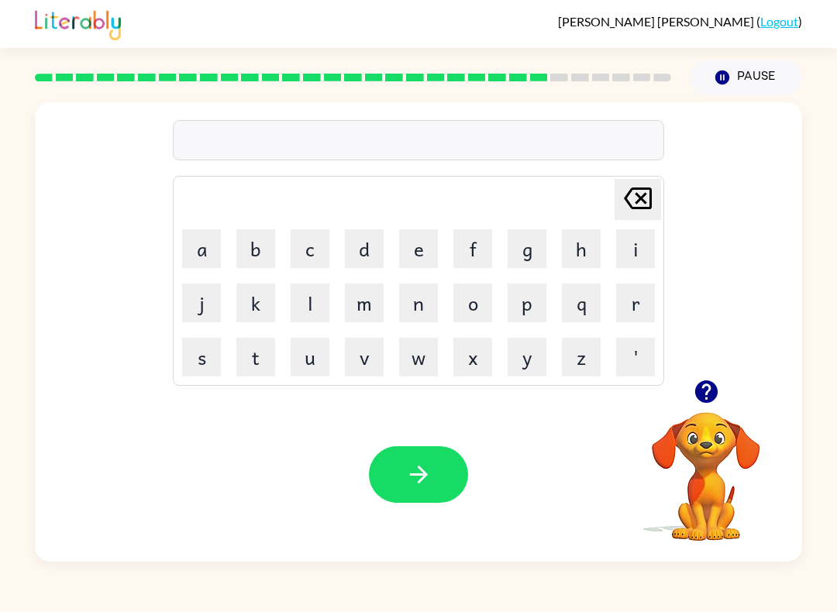
click at [704, 396] on icon "button" at bounding box center [705, 391] width 22 height 22
click at [258, 311] on button "k" at bounding box center [255, 303] width 39 height 39
click at [634, 241] on button "i" at bounding box center [635, 248] width 39 height 39
click at [254, 353] on button "t" at bounding box center [255, 357] width 39 height 39
click at [254, 352] on button "t" at bounding box center [255, 357] width 39 height 39
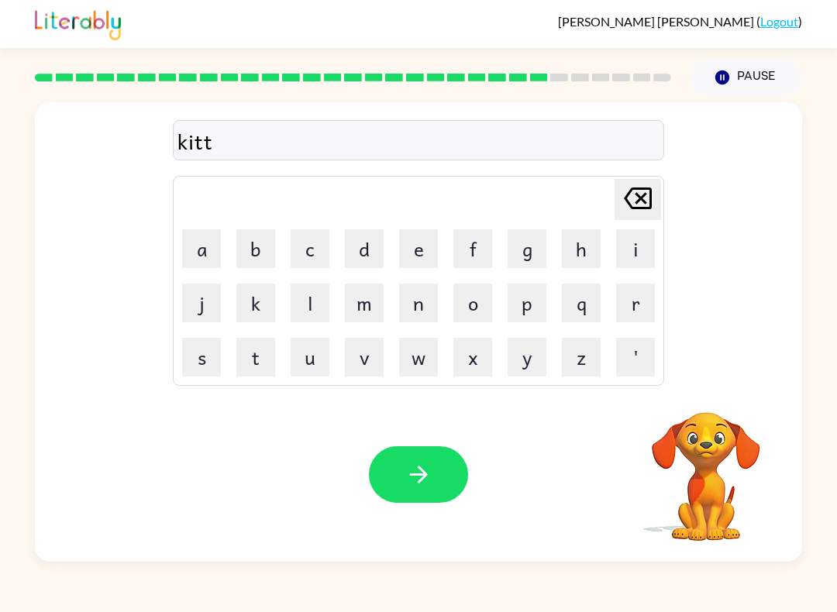
click at [429, 236] on button "e" at bounding box center [418, 248] width 39 height 39
click at [429, 466] on icon "button" at bounding box center [418, 474] width 27 height 27
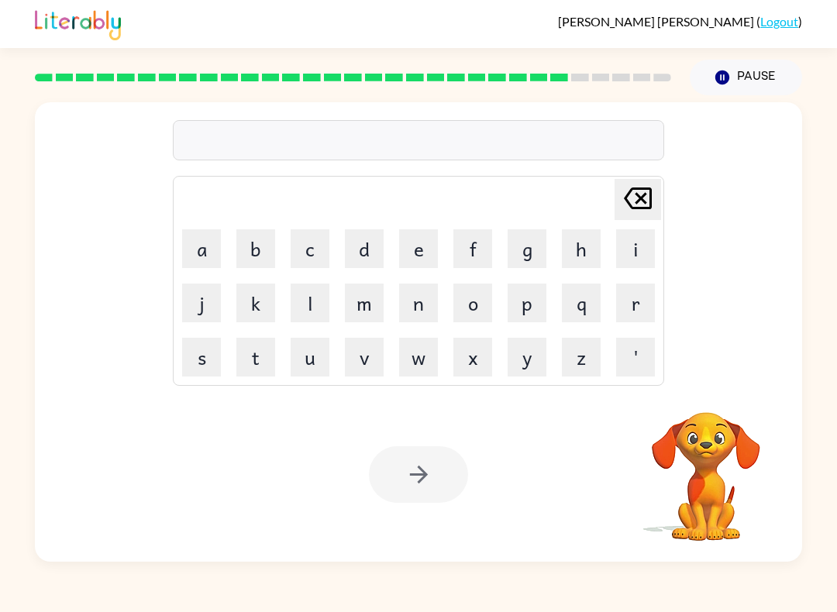
click at [380, 253] on button "d" at bounding box center [364, 248] width 39 height 39
click at [432, 247] on button "e" at bounding box center [418, 248] width 39 height 39
click at [534, 305] on button "p" at bounding box center [527, 303] width 39 height 39
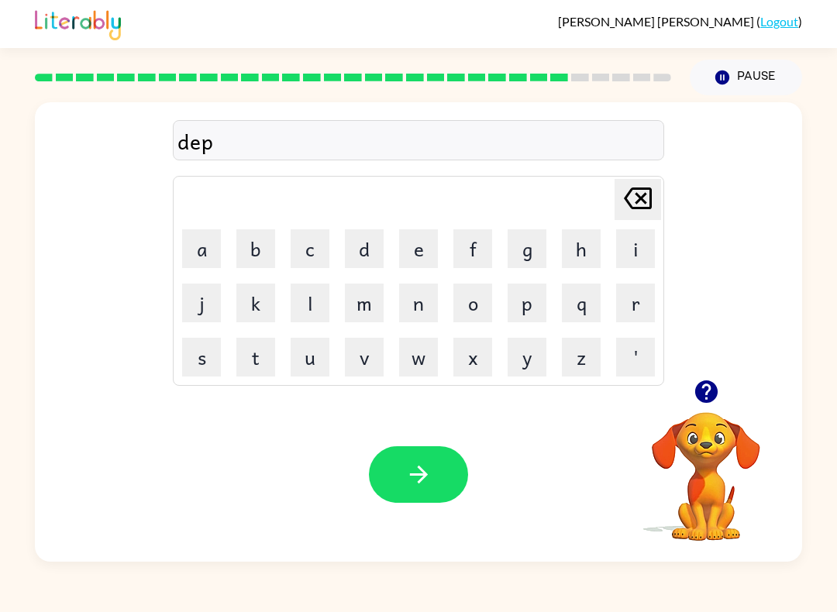
click at [206, 246] on button "a" at bounding box center [201, 248] width 39 height 39
click at [630, 299] on button "r" at bounding box center [635, 303] width 39 height 39
click at [253, 369] on button "t" at bounding box center [255, 357] width 39 height 39
click at [375, 295] on button "m" at bounding box center [364, 303] width 39 height 39
click at [416, 233] on button "e" at bounding box center [418, 248] width 39 height 39
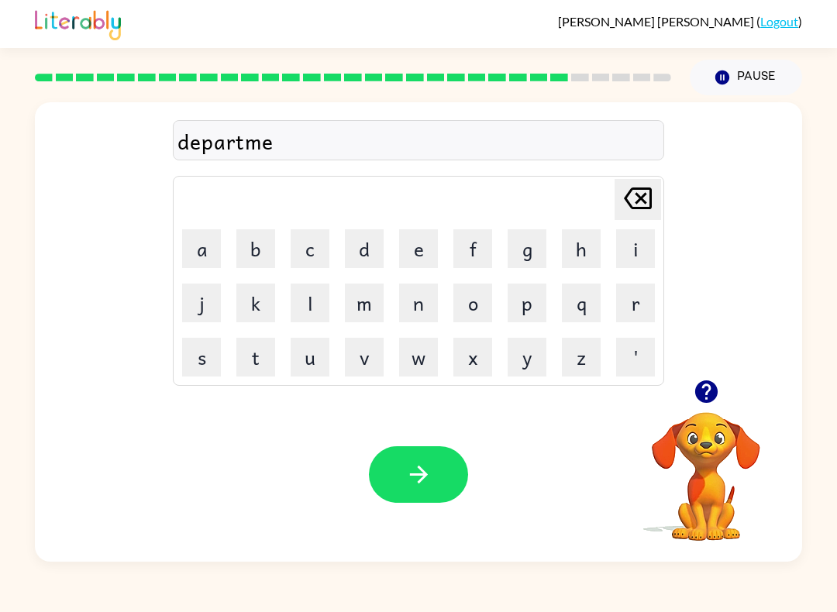
click at [425, 305] on button "n" at bounding box center [418, 303] width 39 height 39
click at [264, 353] on button "t" at bounding box center [255, 357] width 39 height 39
click at [418, 458] on button "button" at bounding box center [418, 474] width 99 height 57
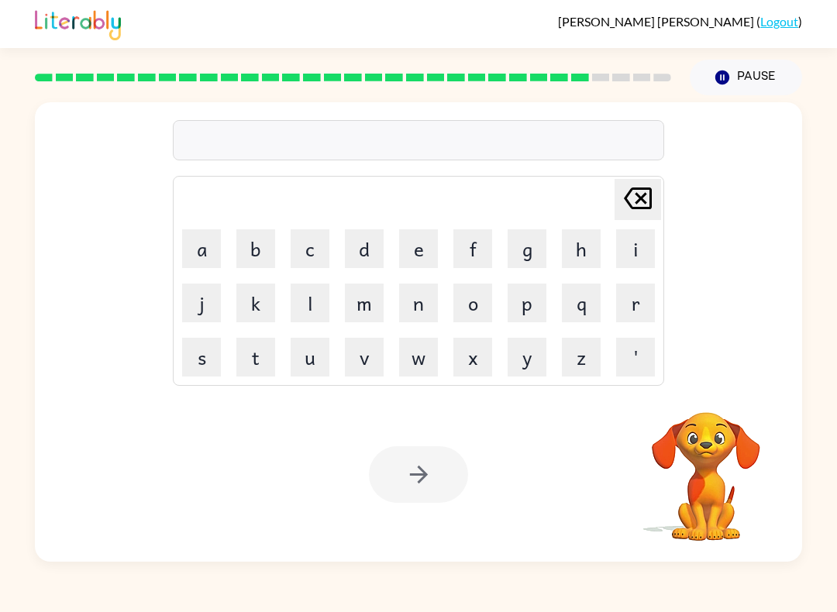
click at [201, 358] on button "s" at bounding box center [201, 357] width 39 height 39
click at [312, 294] on button "l" at bounding box center [310, 303] width 39 height 39
click at [207, 238] on button "a" at bounding box center [201, 248] width 39 height 39
click at [256, 350] on button "t" at bounding box center [255, 357] width 39 height 39
click at [411, 246] on button "e" at bounding box center [418, 248] width 39 height 39
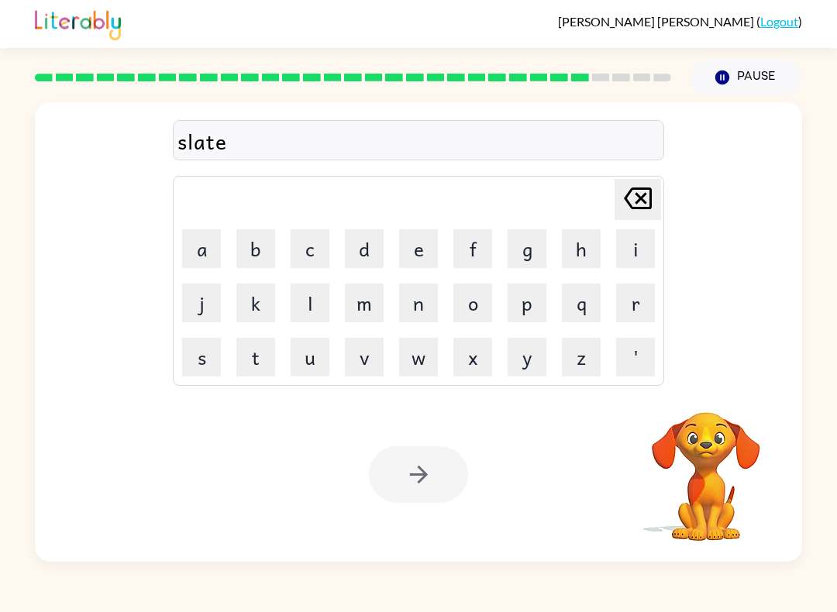
click at [422, 491] on div at bounding box center [418, 474] width 99 height 57
click at [453, 475] on div at bounding box center [418, 474] width 99 height 57
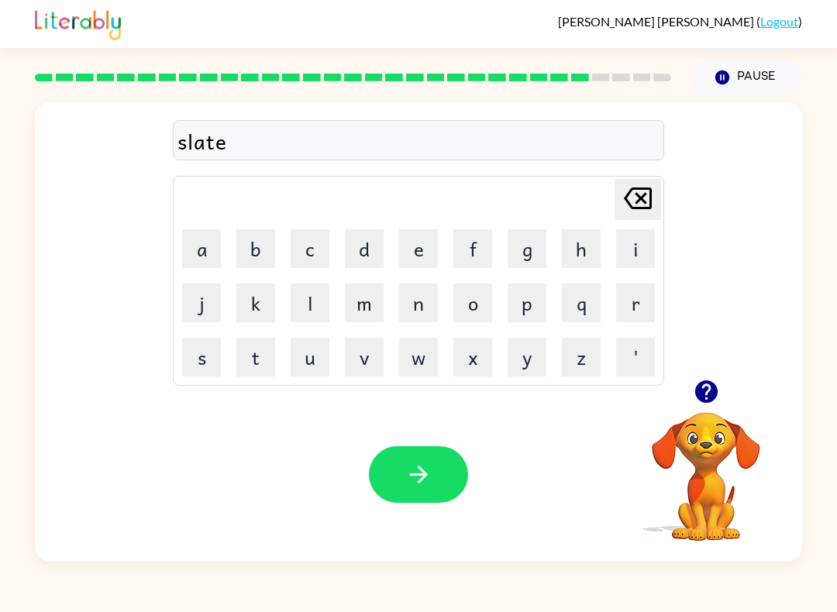
click at [463, 477] on button "button" at bounding box center [418, 474] width 99 height 57
click at [464, 474] on div at bounding box center [418, 474] width 99 height 57
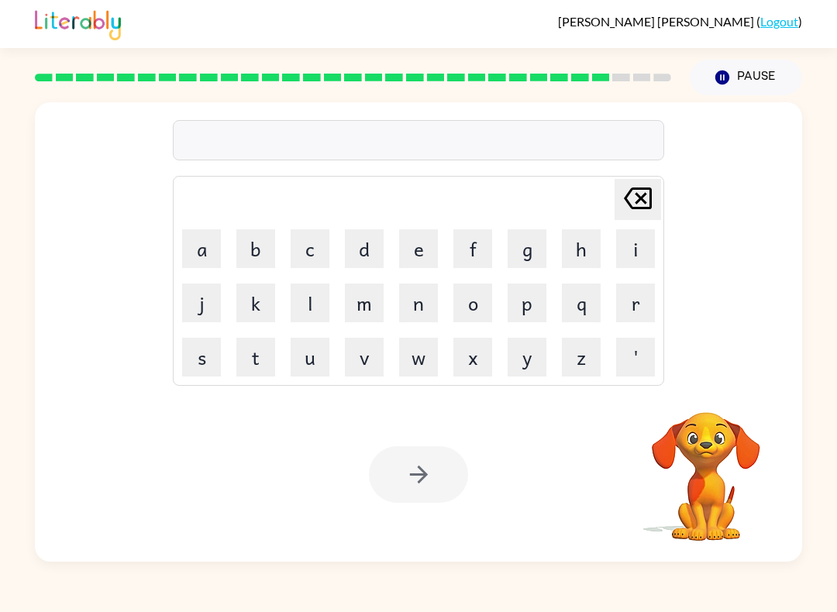
click at [318, 350] on button "u" at bounding box center [310, 357] width 39 height 39
click at [413, 299] on button "n" at bounding box center [418, 303] width 39 height 39
click at [635, 245] on button "i" at bounding box center [635, 248] width 39 height 39
click at [361, 352] on button "v" at bounding box center [364, 357] width 39 height 39
click at [418, 244] on button "e" at bounding box center [418, 248] width 39 height 39
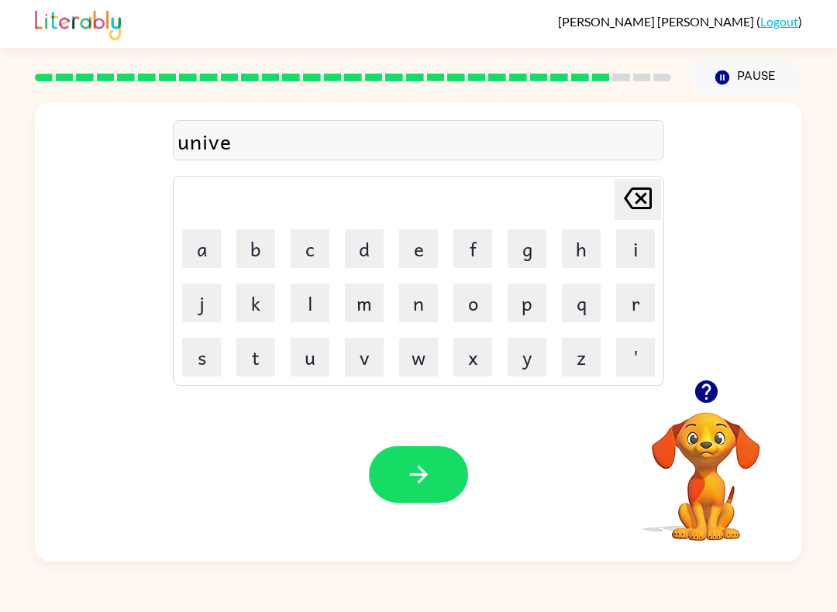
click at [640, 308] on button "r" at bounding box center [635, 303] width 39 height 39
click at [195, 348] on button "s" at bounding box center [201, 357] width 39 height 39
click at [195, 258] on button "a" at bounding box center [201, 248] width 39 height 39
click at [309, 305] on button "l" at bounding box center [310, 303] width 39 height 39
click at [391, 460] on button "button" at bounding box center [418, 474] width 99 height 57
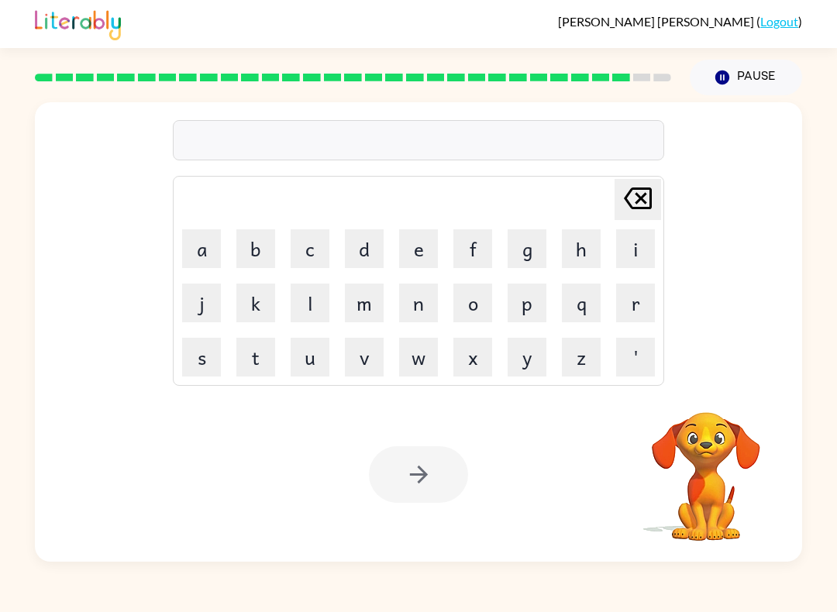
click at [202, 360] on button "s" at bounding box center [201, 357] width 39 height 39
click at [637, 245] on button "i" at bounding box center [635, 248] width 39 height 39
click at [320, 313] on button "l" at bounding box center [310, 303] width 39 height 39
click at [369, 365] on button "v" at bounding box center [364, 357] width 39 height 39
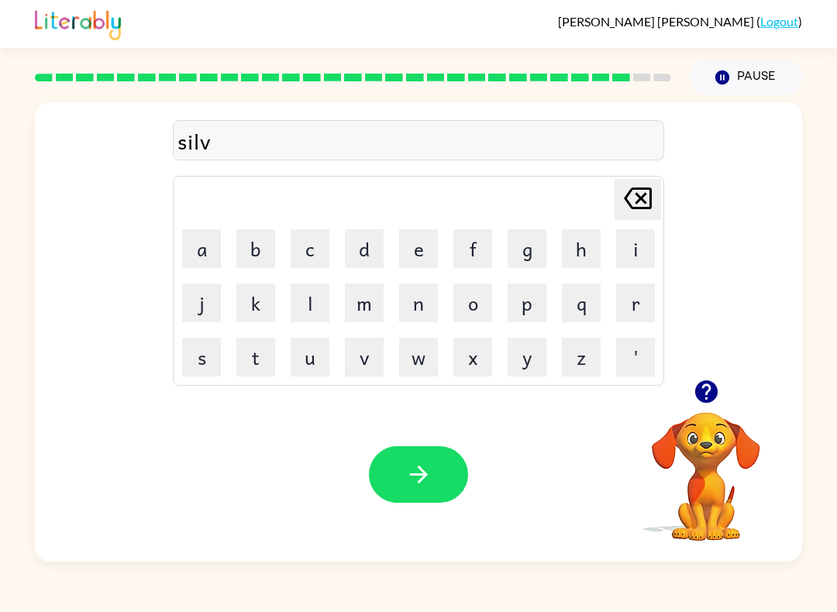
click at [629, 299] on button "r" at bounding box center [635, 303] width 39 height 39
click at [415, 358] on button "w" at bounding box center [418, 357] width 39 height 39
click at [429, 238] on button "e" at bounding box center [418, 248] width 39 height 39
click at [209, 255] on button "a" at bounding box center [201, 248] width 39 height 39
click at [636, 307] on button "r" at bounding box center [635, 303] width 39 height 39
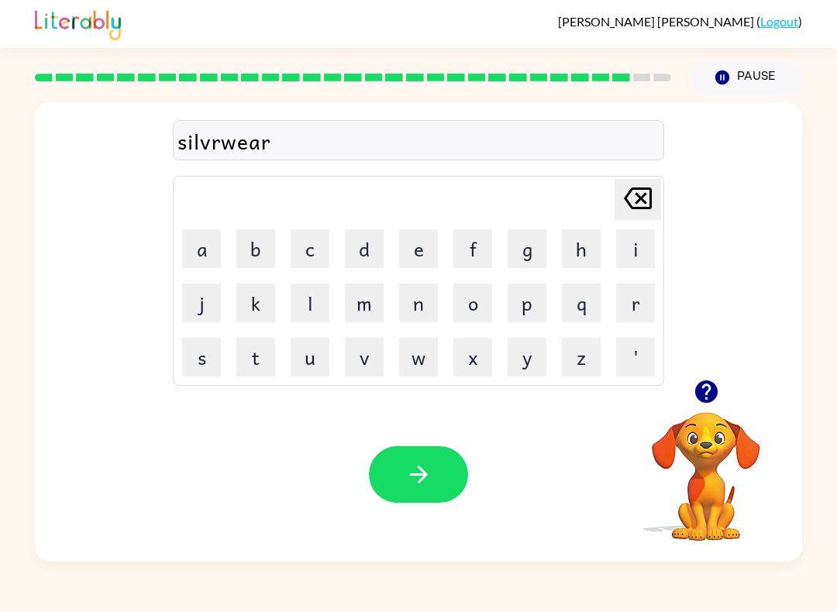
click at [414, 465] on icon "button" at bounding box center [418, 474] width 27 height 27
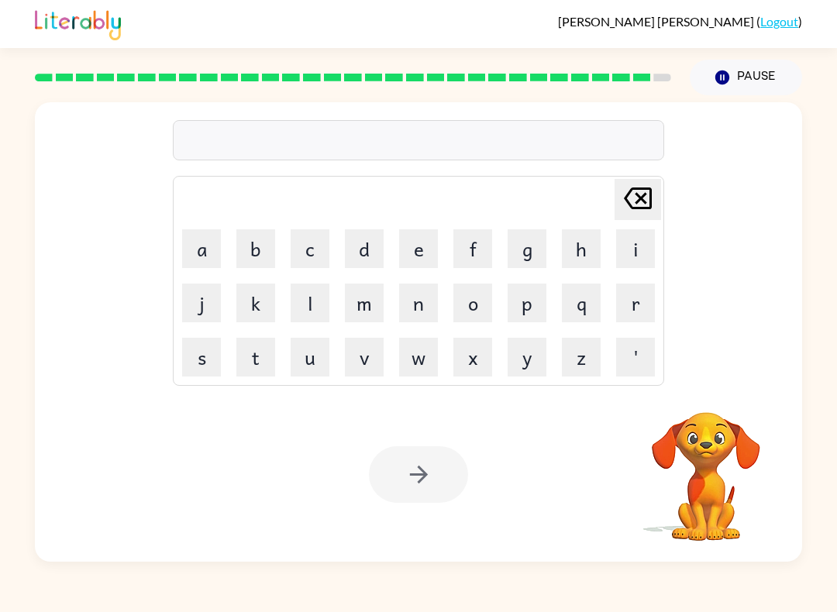
click at [430, 253] on button "e" at bounding box center [418, 248] width 39 height 39
click at [414, 312] on button "n" at bounding box center [418, 303] width 39 height 39
click at [296, 255] on button "c" at bounding box center [310, 248] width 39 height 39
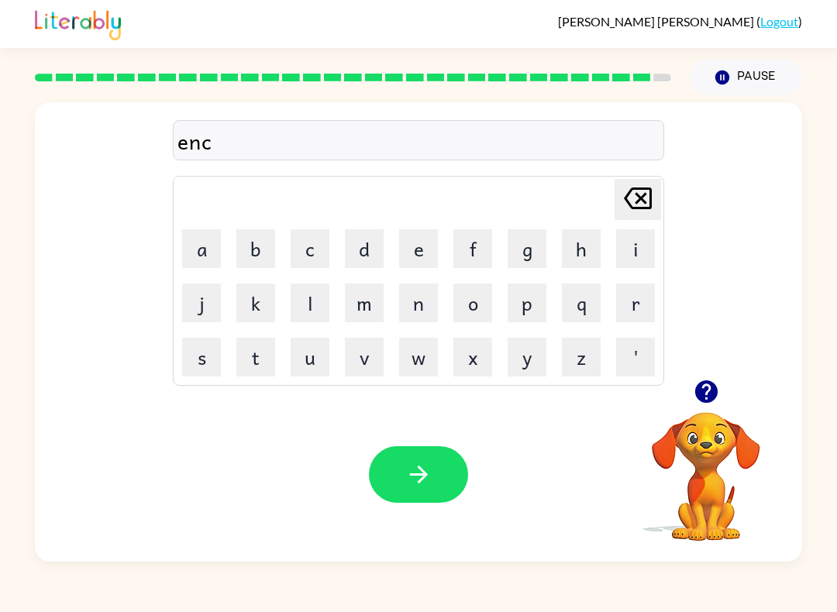
click at [481, 295] on button "o" at bounding box center [472, 303] width 39 height 39
click at [654, 194] on icon "Delete Delete last character input" at bounding box center [637, 198] width 37 height 37
click at [216, 266] on button "a" at bounding box center [201, 248] width 39 height 39
click at [313, 353] on button "u" at bounding box center [310, 357] width 39 height 39
click at [420, 294] on button "n" at bounding box center [418, 303] width 39 height 39
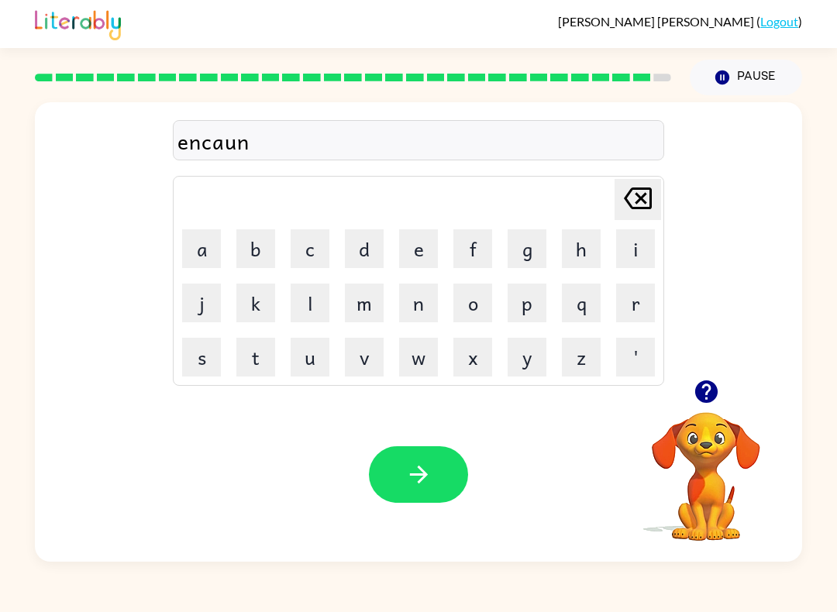
click at [267, 354] on button "t" at bounding box center [255, 357] width 39 height 39
click at [417, 230] on button "e" at bounding box center [418, 248] width 39 height 39
click at [645, 298] on button "r" at bounding box center [635, 303] width 39 height 39
click at [422, 459] on button "button" at bounding box center [418, 474] width 99 height 57
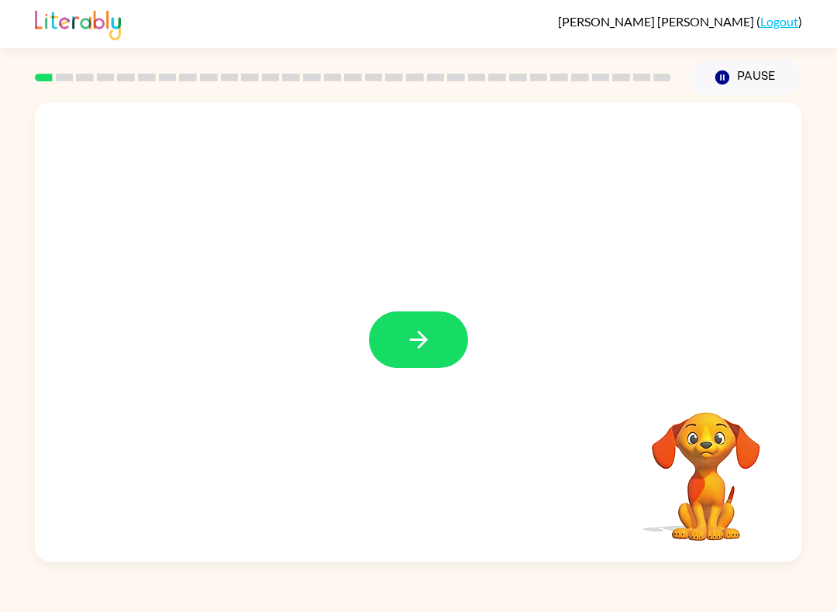
click at [440, 326] on button "button" at bounding box center [418, 340] width 99 height 57
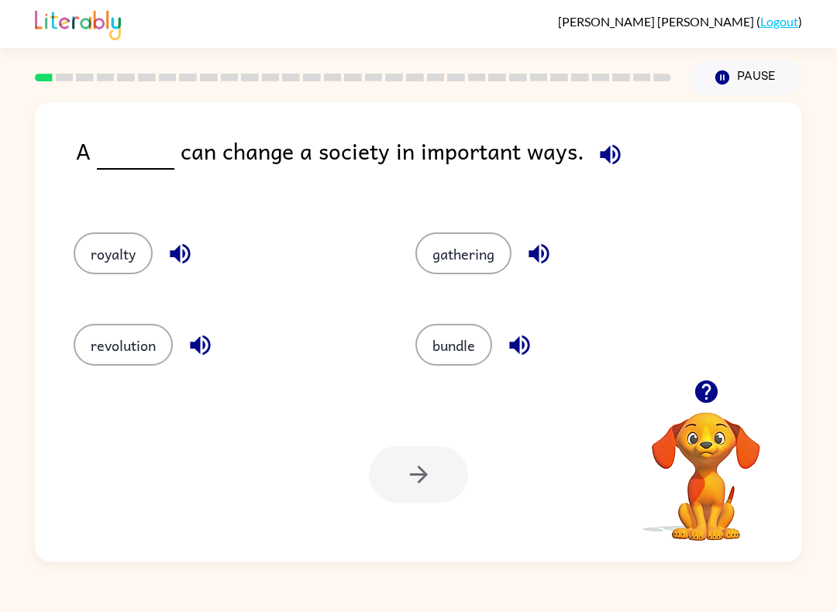
click at [140, 325] on button "revolution" at bounding box center [123, 345] width 99 height 42
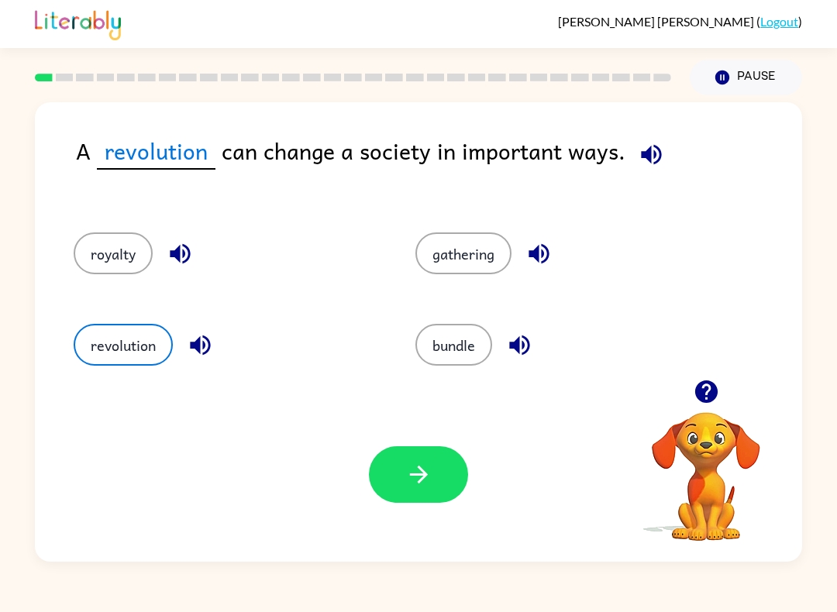
click at [398, 485] on button "button" at bounding box center [418, 474] width 99 height 57
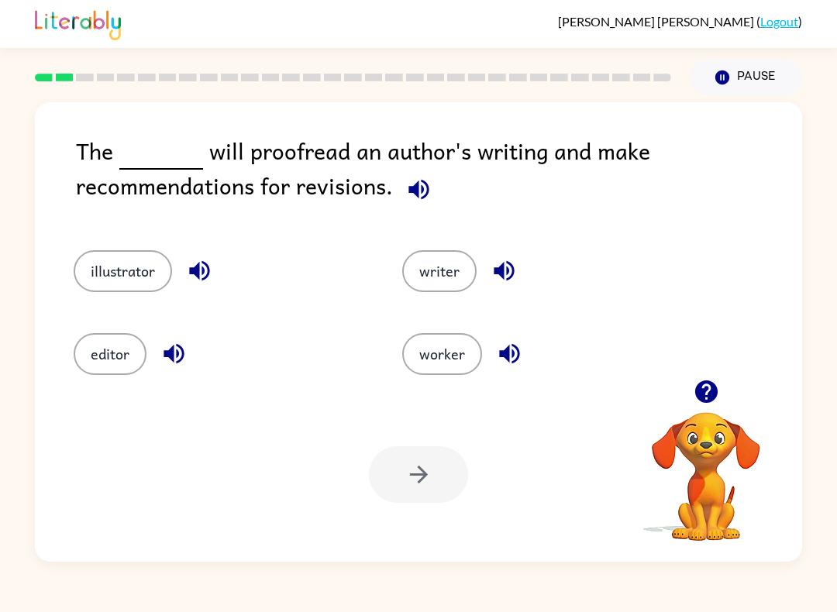
click at [105, 403] on div "Your browser must support playing .mp4 files to use Literably. Please try using…" at bounding box center [418, 474] width 767 height 174
click at [132, 363] on button "editor" at bounding box center [110, 354] width 73 height 42
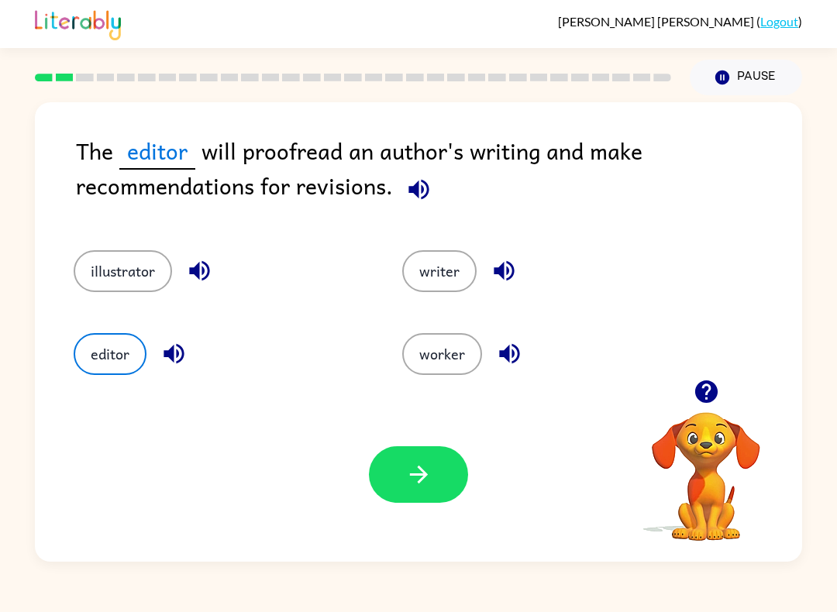
click at [429, 480] on icon "button" at bounding box center [418, 474] width 27 height 27
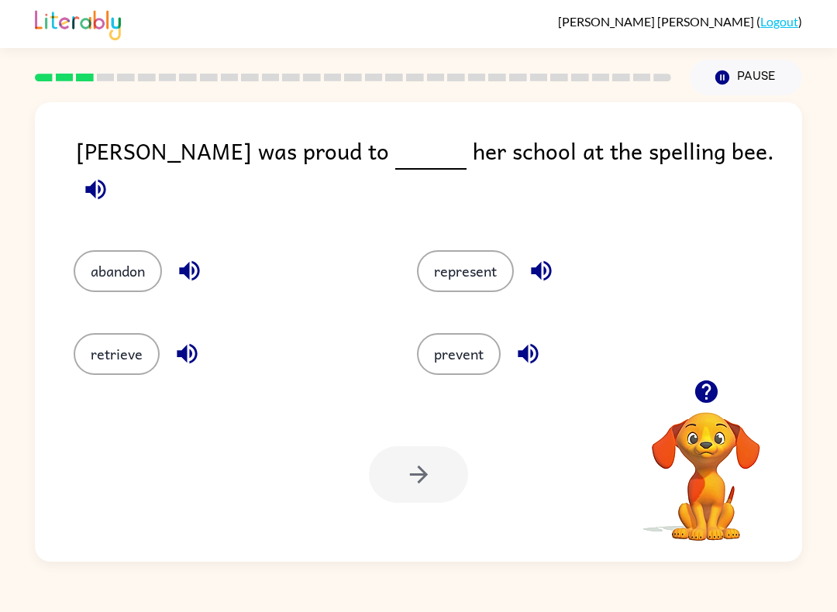
click at [489, 260] on button "represent" at bounding box center [465, 271] width 97 height 42
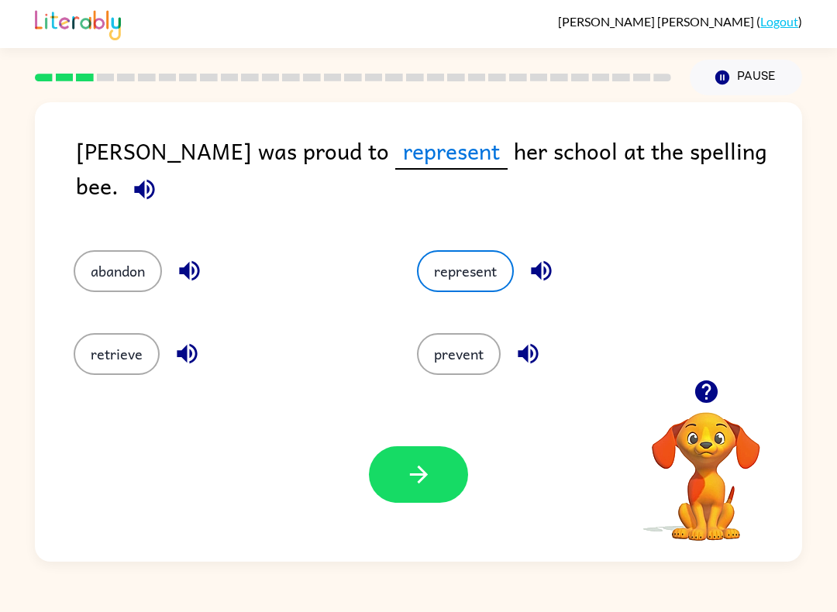
click at [435, 481] on button "button" at bounding box center [418, 474] width 99 height 57
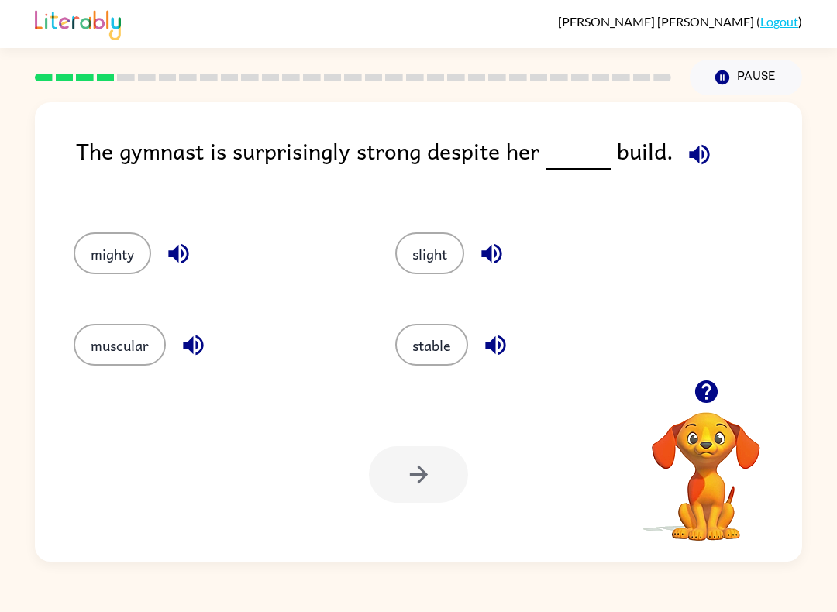
click at [427, 481] on div at bounding box center [418, 474] width 99 height 57
click at [101, 259] on button "mighty" at bounding box center [112, 253] width 77 height 42
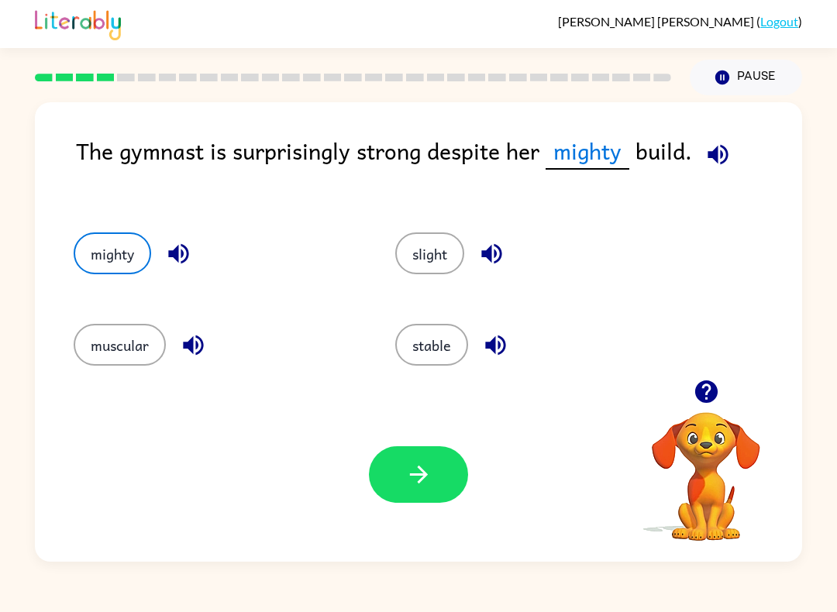
click at [423, 480] on icon "button" at bounding box center [418, 474] width 27 height 27
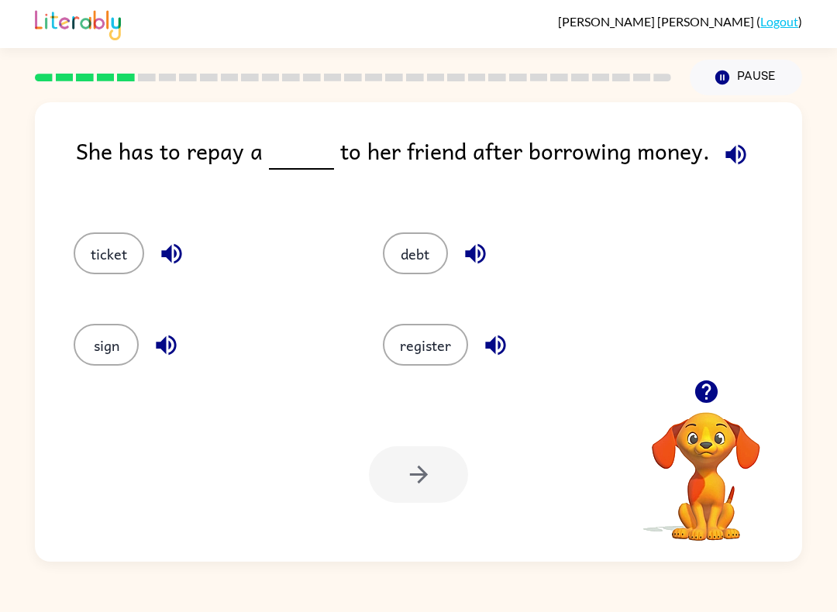
click at [535, 516] on div "Your browser must support playing .mp4 files to use Literably. Please try using…" at bounding box center [418, 474] width 767 height 174
click at [420, 480] on div at bounding box center [418, 474] width 99 height 57
click at [11, 246] on div "She has to repay a to her friend after borrowing money. ticket debt sign regist…" at bounding box center [418, 328] width 837 height 466
click at [426, 271] on button "debt" at bounding box center [415, 253] width 65 height 42
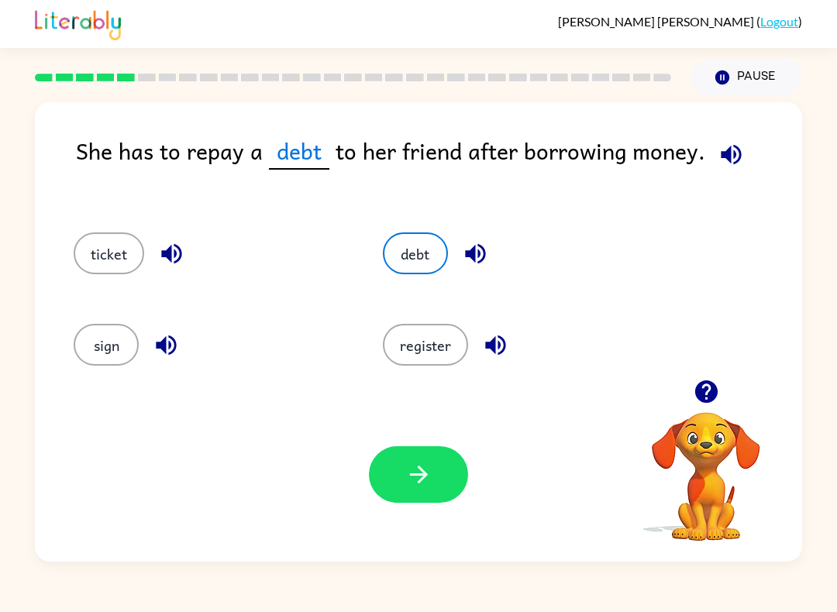
click at [430, 486] on icon "button" at bounding box center [418, 474] width 27 height 27
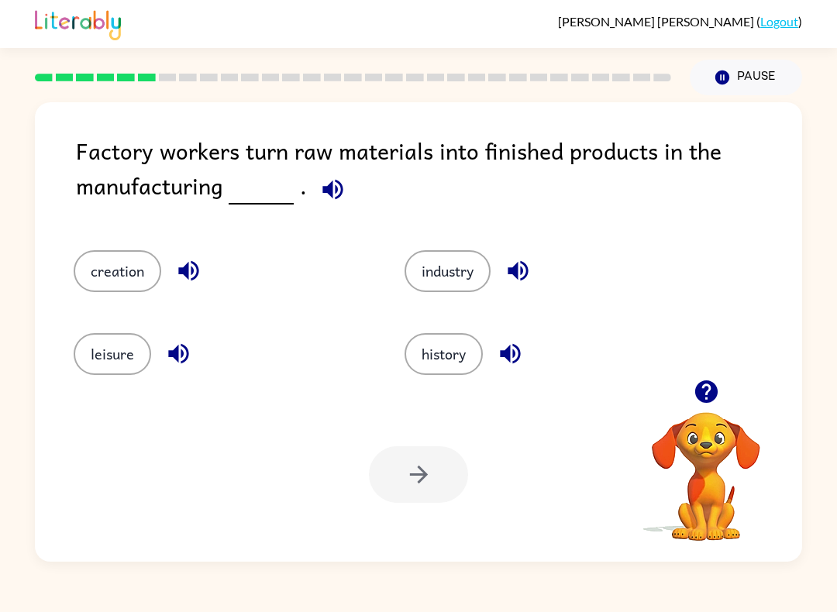
click at [103, 271] on button "creation" at bounding box center [118, 271] width 88 height 42
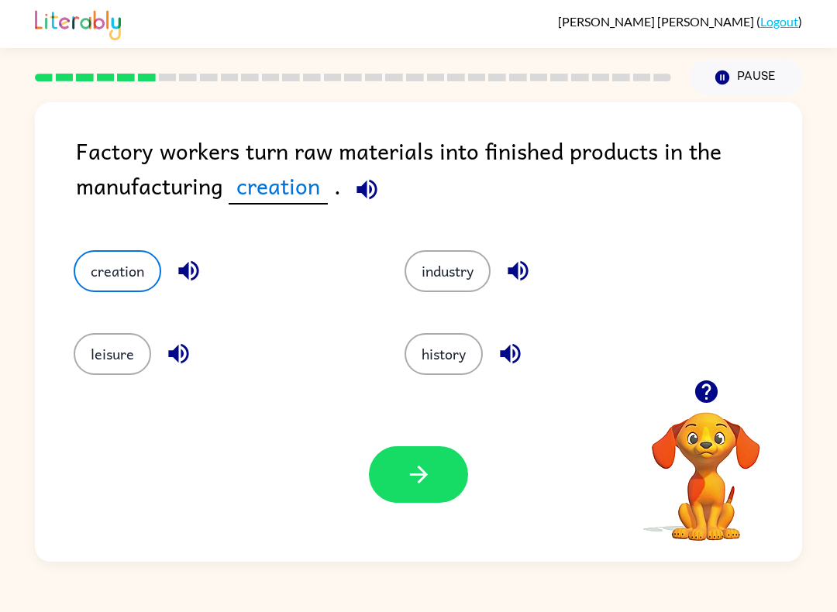
click at [364, 191] on icon "button" at bounding box center [366, 189] width 20 height 20
